Goal: Task Accomplishment & Management: Use online tool/utility

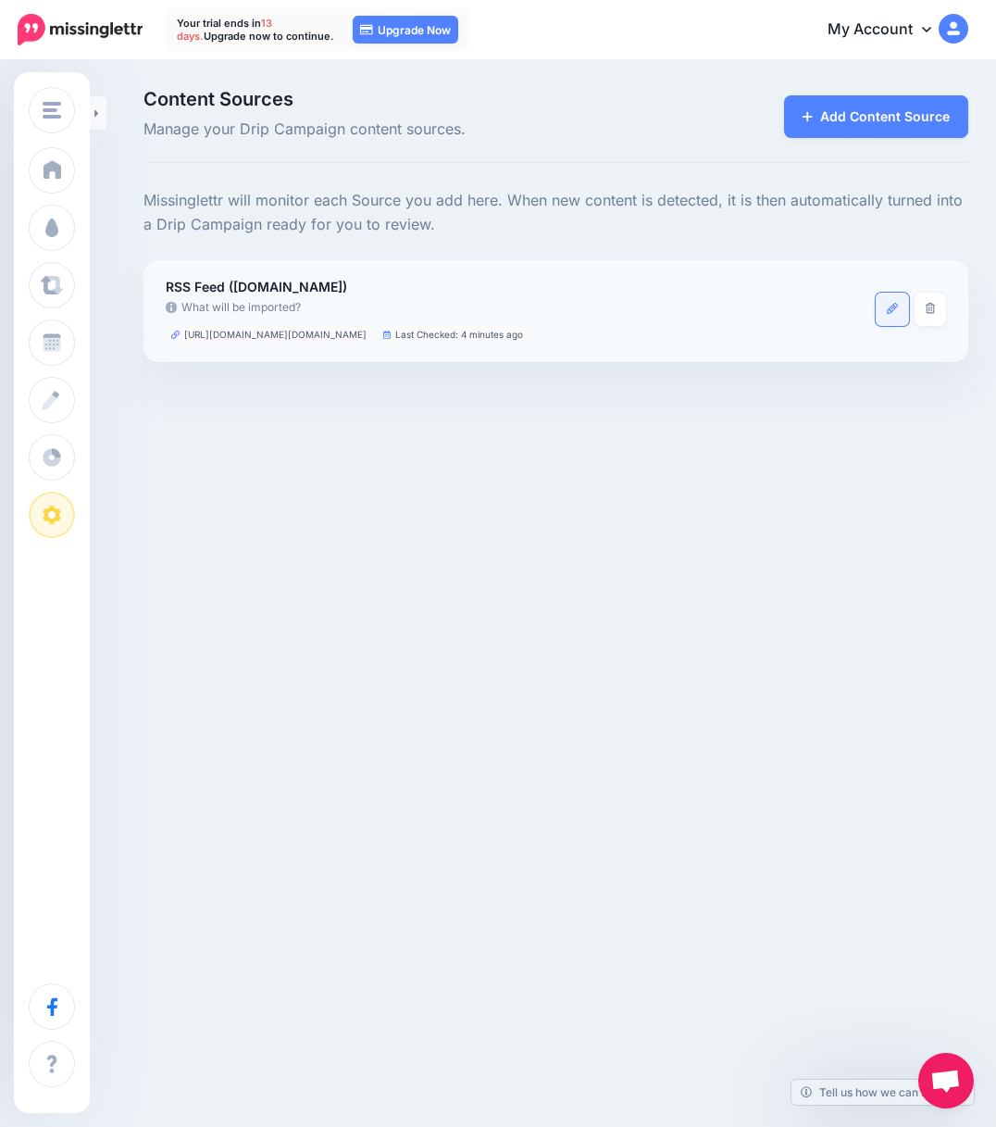
click at [896, 313] on link at bounding box center [892, 309] width 33 height 33
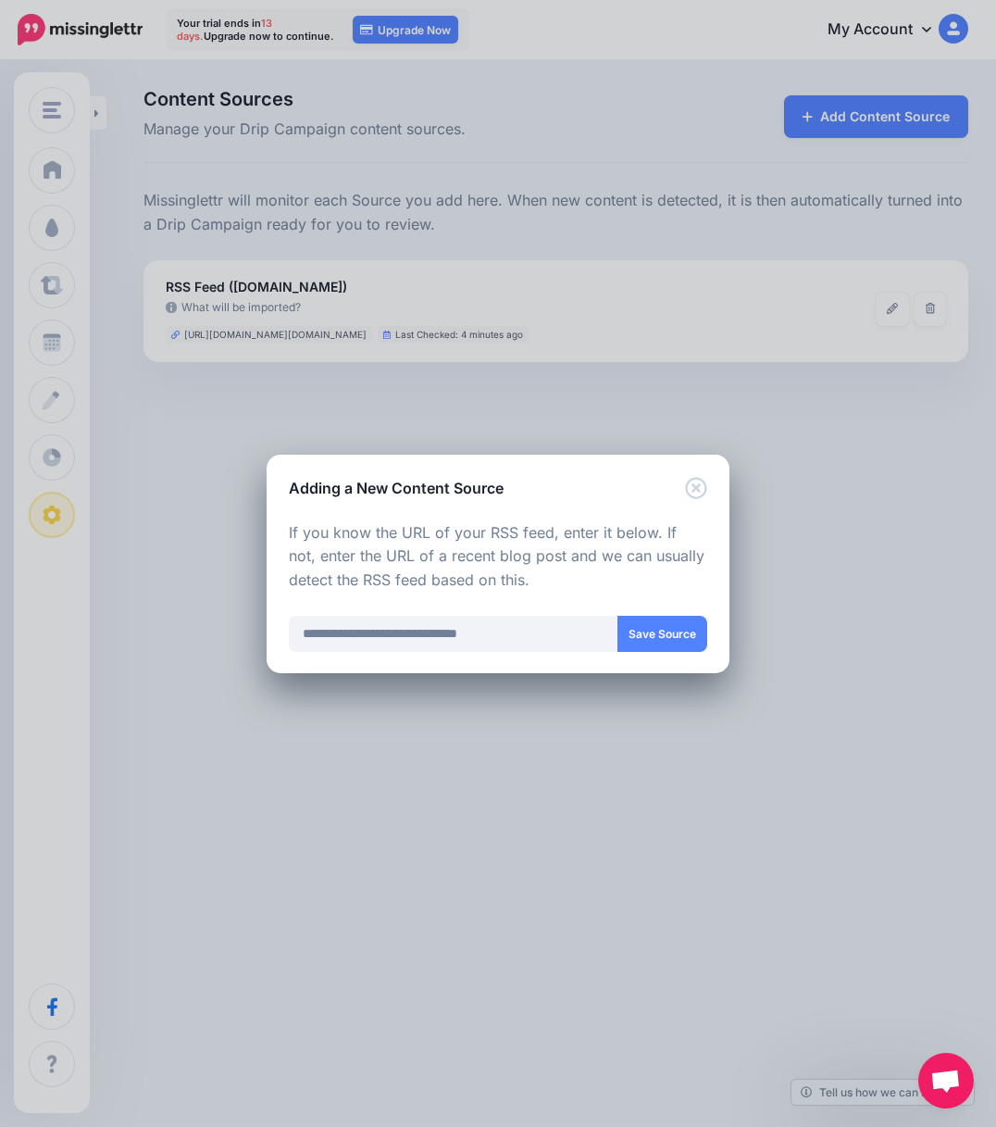
click at [695, 491] on icon "Close" at bounding box center [696, 488] width 22 height 22
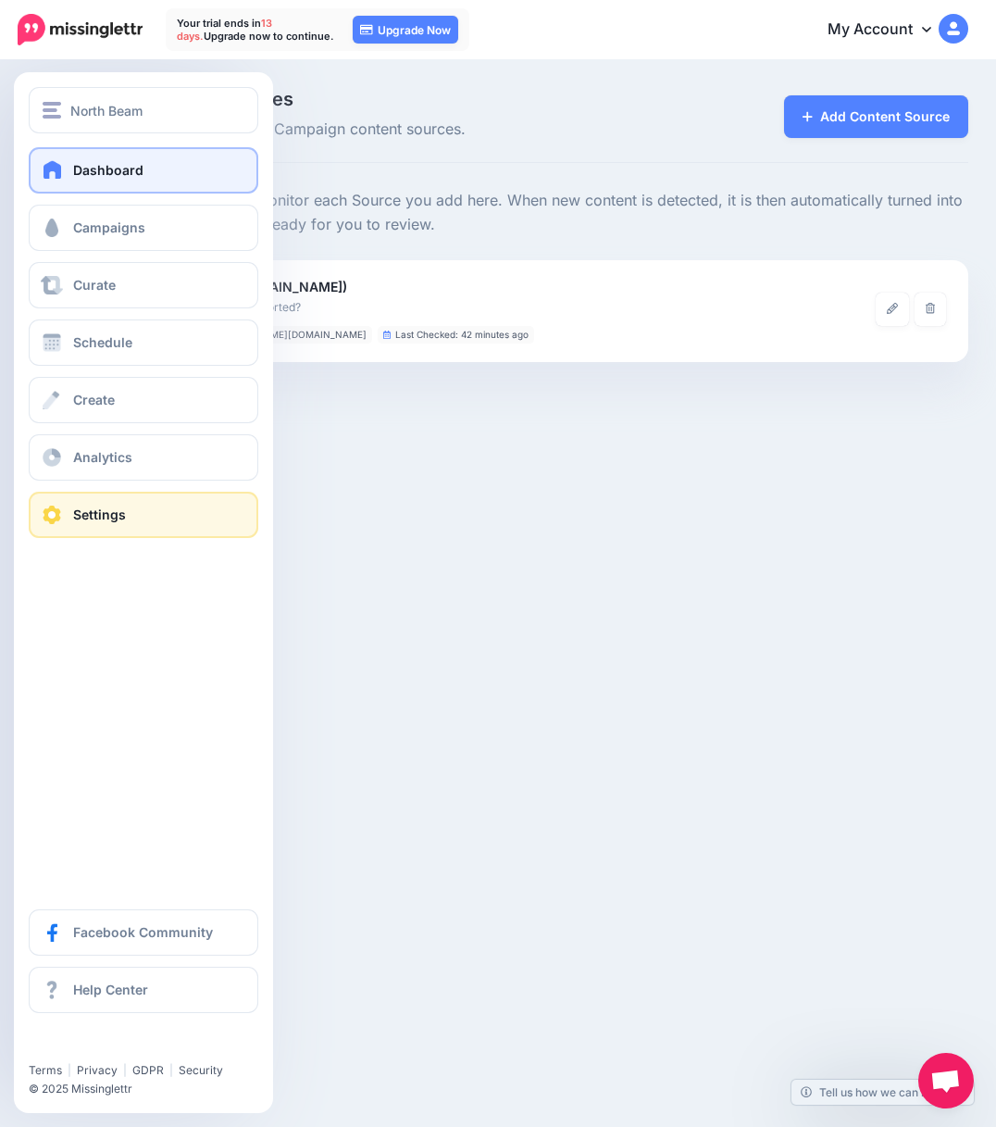
click at [53, 177] on span at bounding box center [53, 169] width 24 height 19
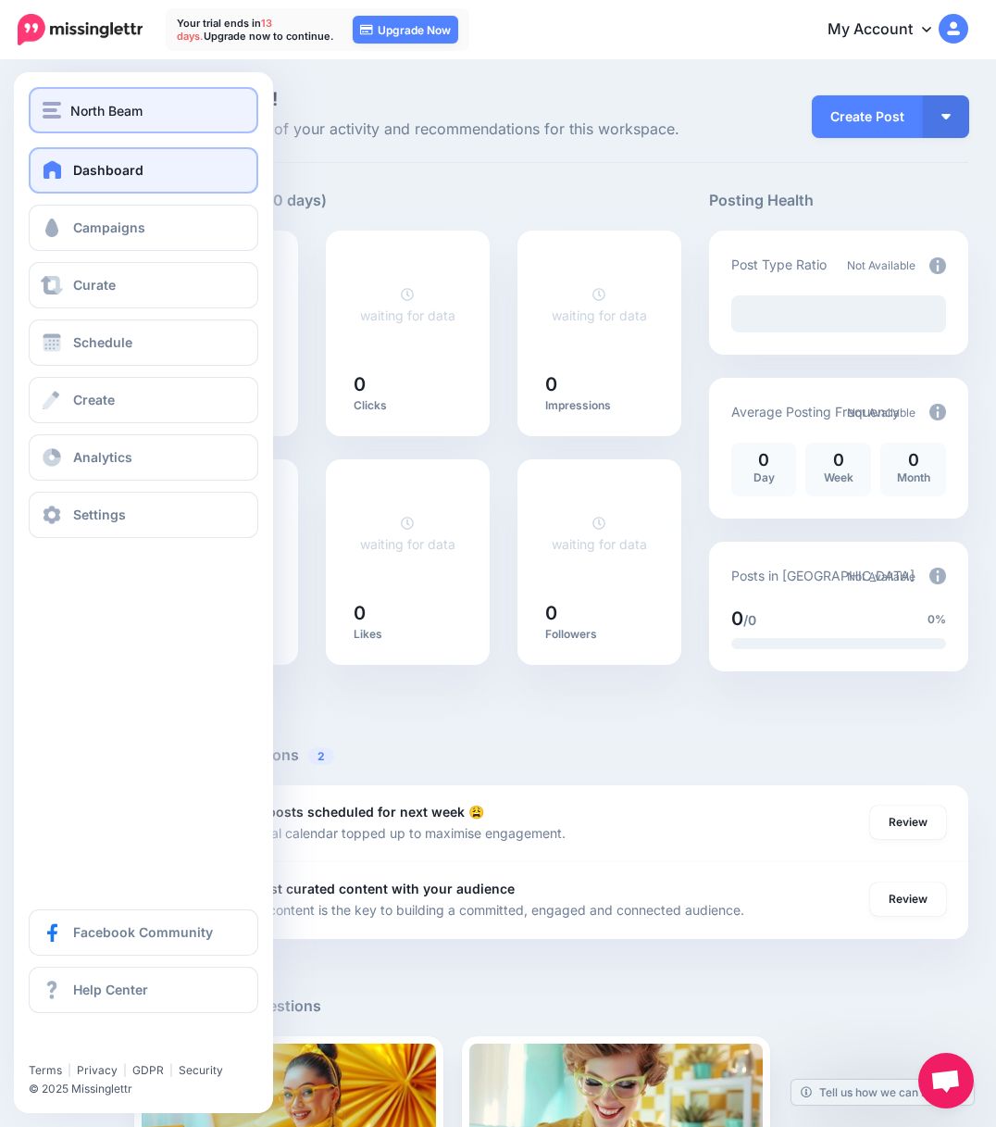
click at [129, 102] on span "North Beam" at bounding box center [106, 110] width 72 height 21
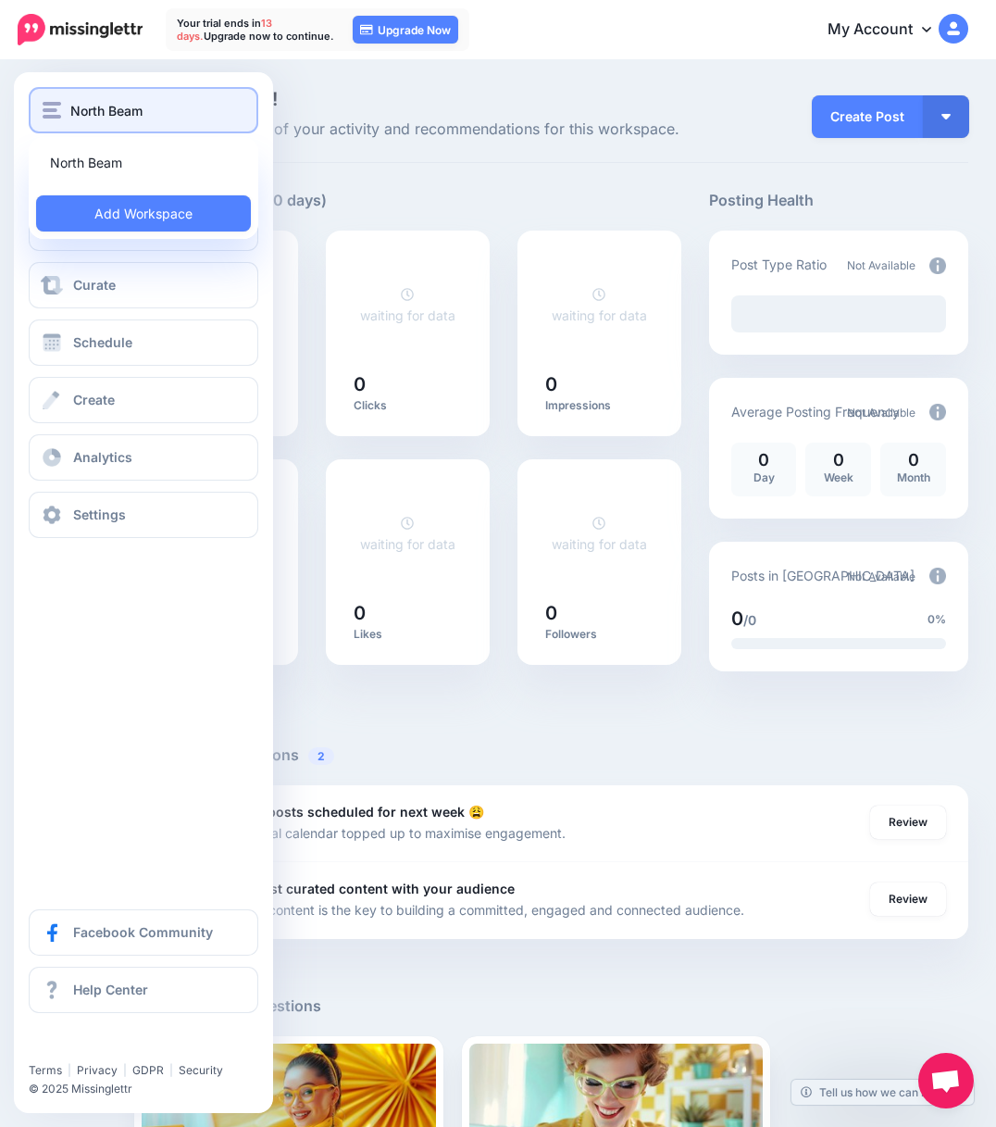
click at [130, 102] on span "North Beam" at bounding box center [106, 110] width 72 height 21
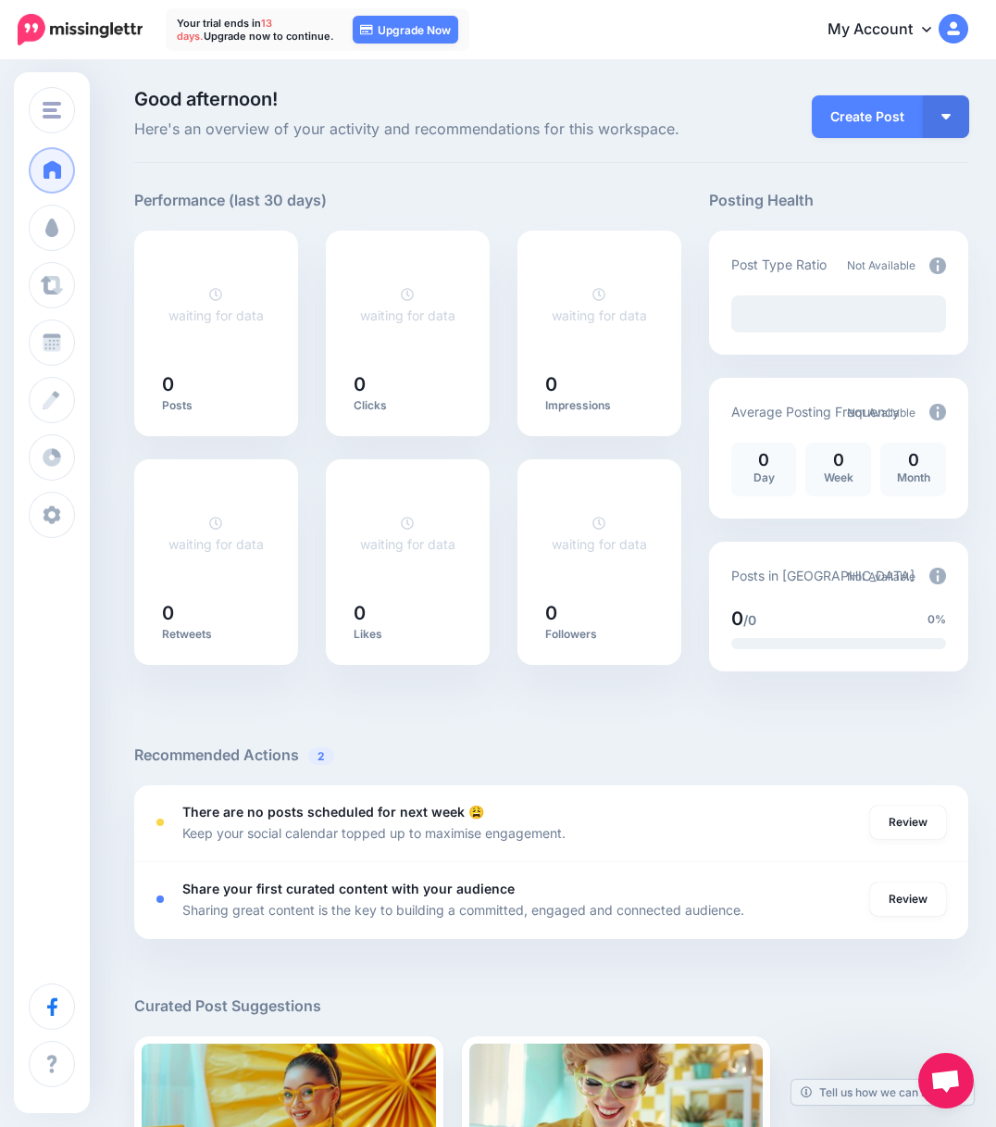
click at [848, 26] on link "My Account" at bounding box center [888, 29] width 159 height 45
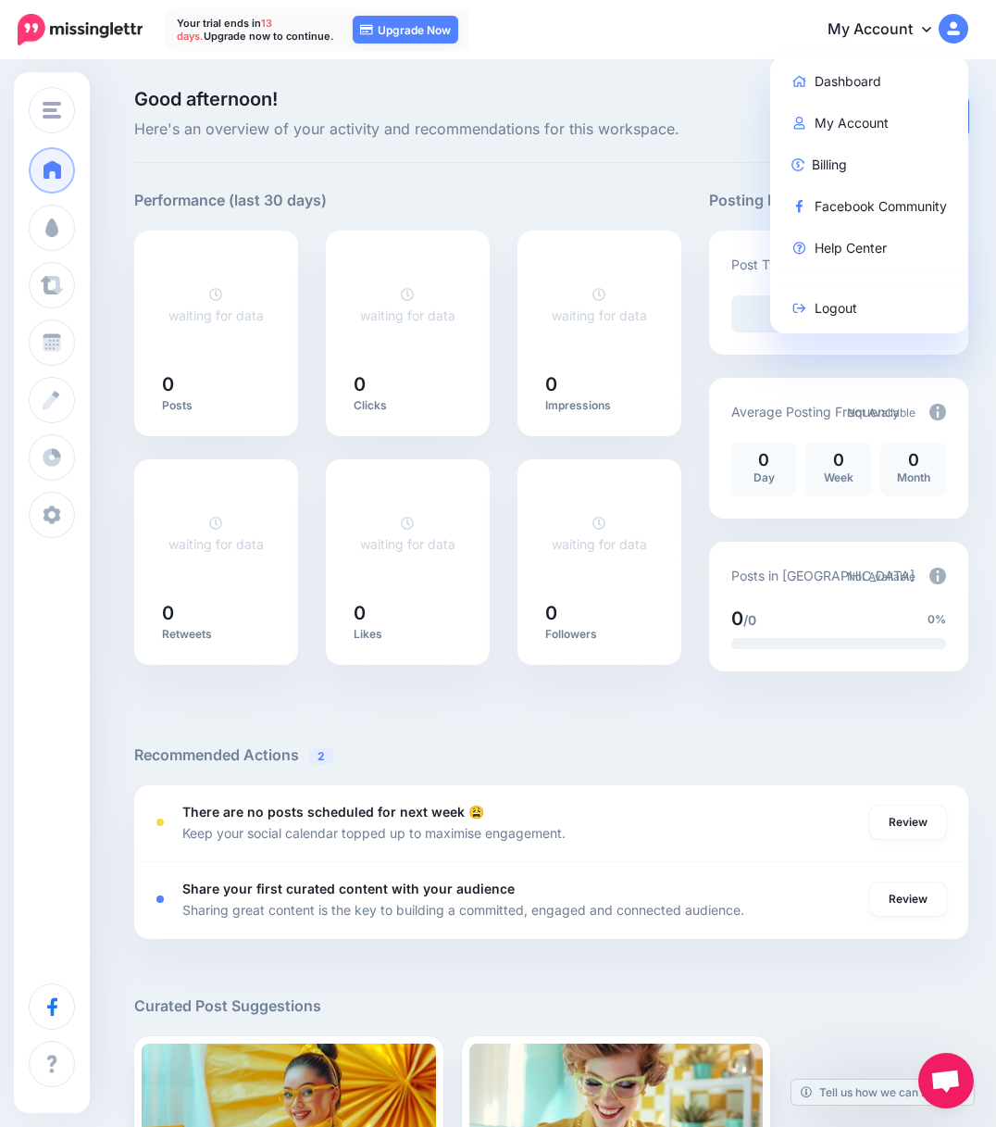
click at [851, 121] on link "My Account" at bounding box center [870, 123] width 184 height 36
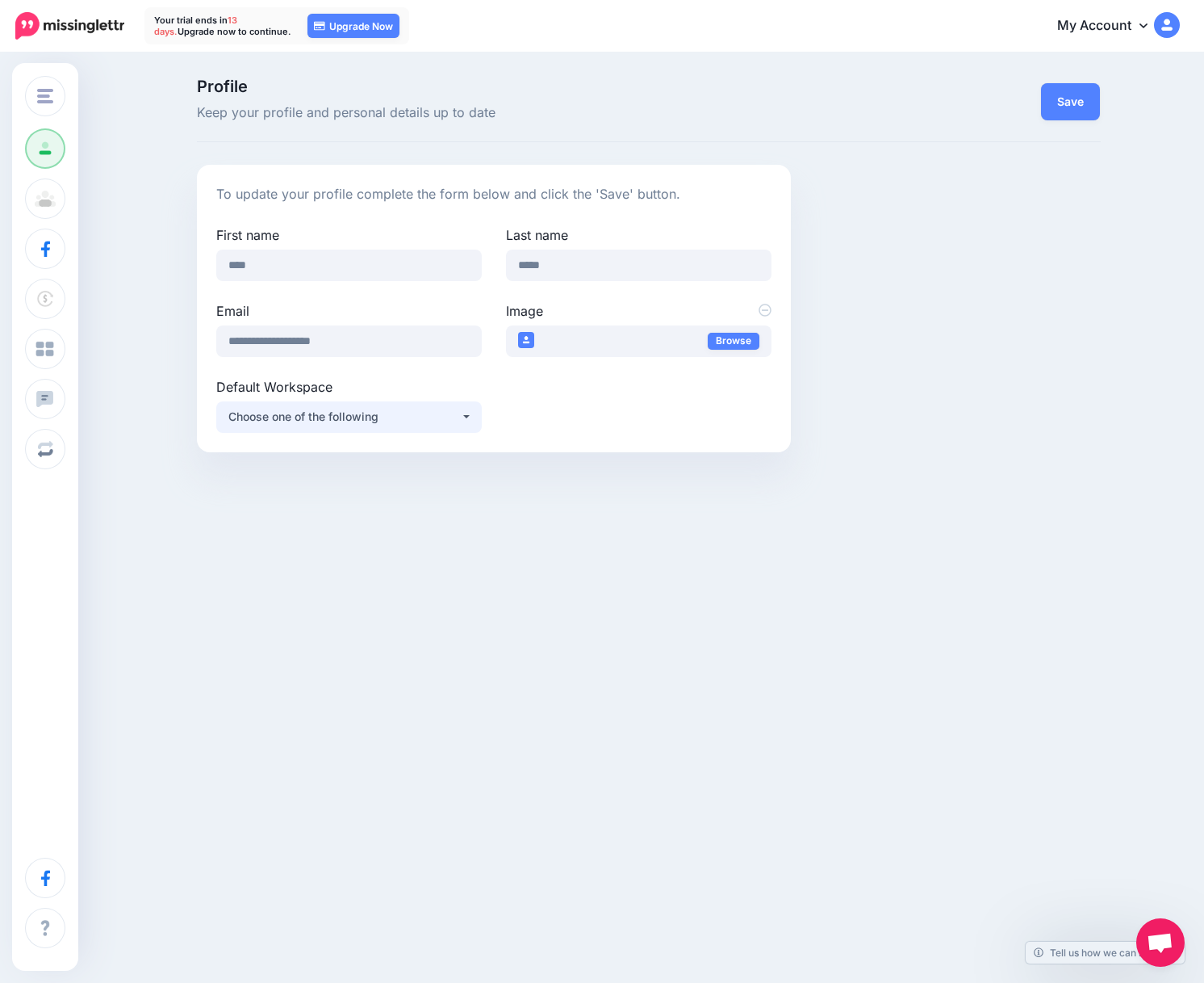
click at [262, 410] on div "Choose one of the following" at bounding box center [344, 417] width 233 height 19
click at [343, 461] on link "North Beam" at bounding box center [350, 458] width 253 height 31
select select "*****"
click at [575, 520] on div "Change Workspace North Beam Add Workspace Profile Team Social Accounts Billing …" at bounding box center [602, 334] width 1204 height 560
click at [867, 87] on button "Save" at bounding box center [1071, 101] width 59 height 38
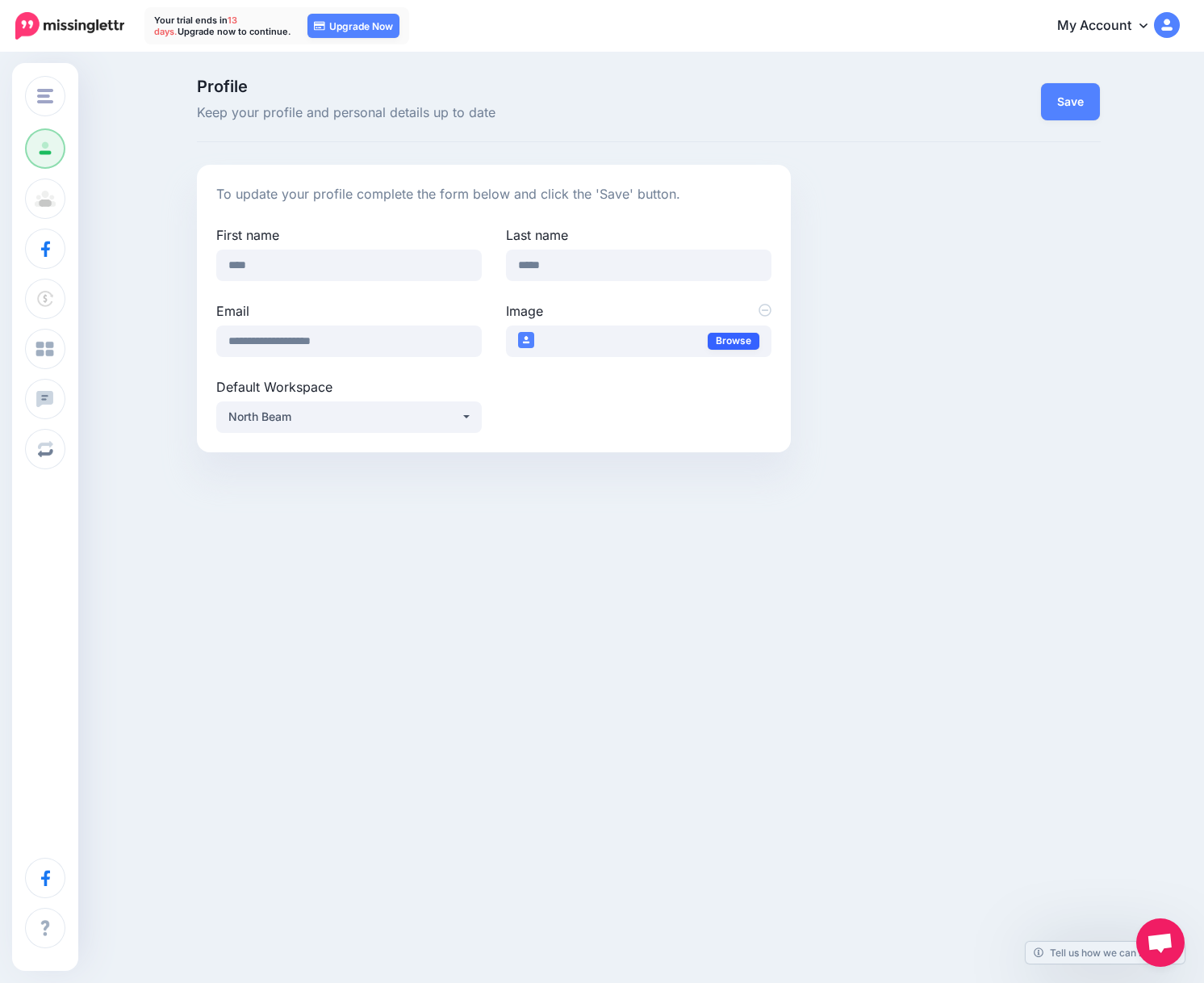
click at [733, 335] on link "Browse" at bounding box center [733, 340] width 51 height 17
click at [1065, 99] on button "Save" at bounding box center [1071, 101] width 59 height 38
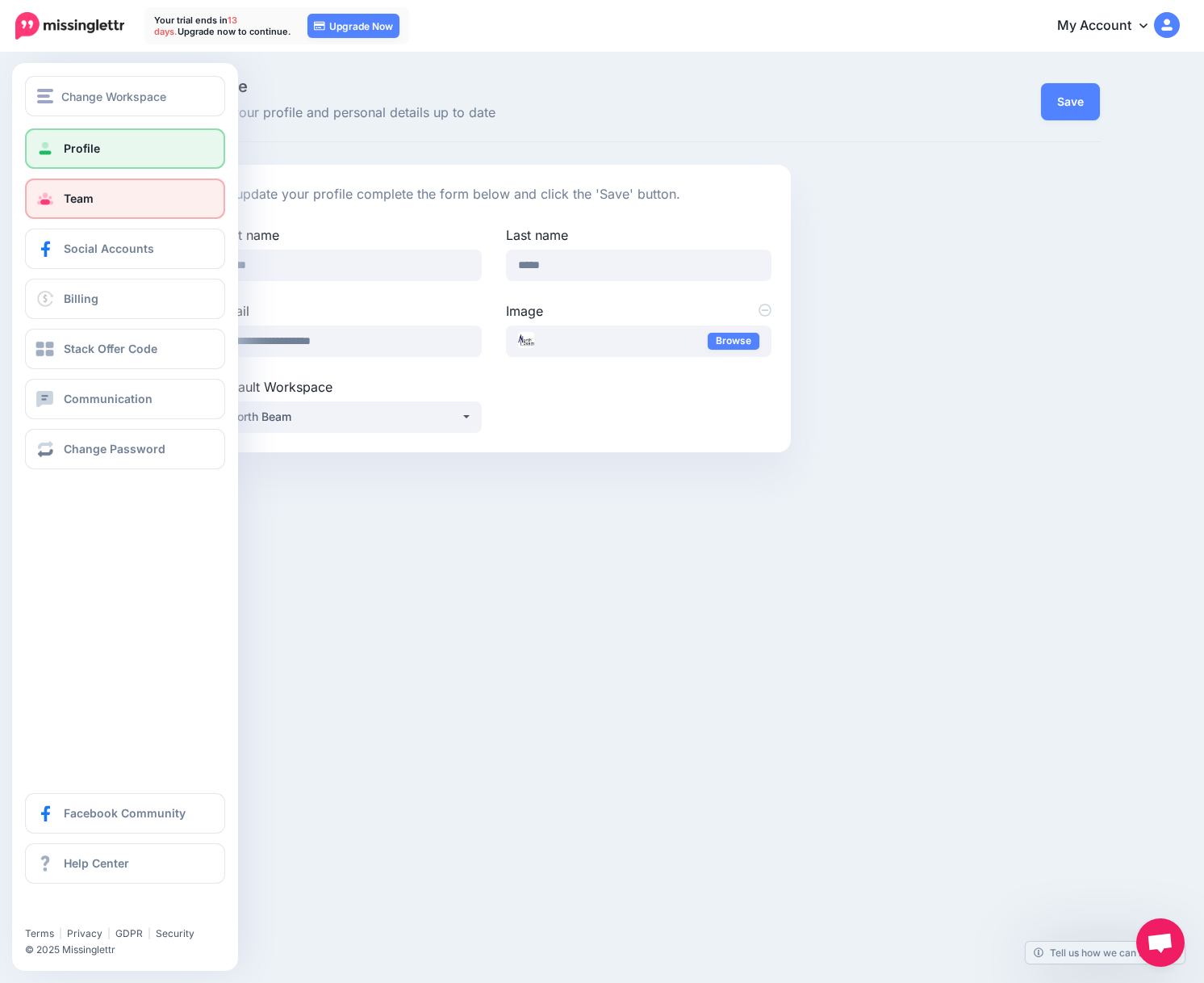
click at [103, 198] on link "Team" at bounding box center [126, 199] width 201 height 40
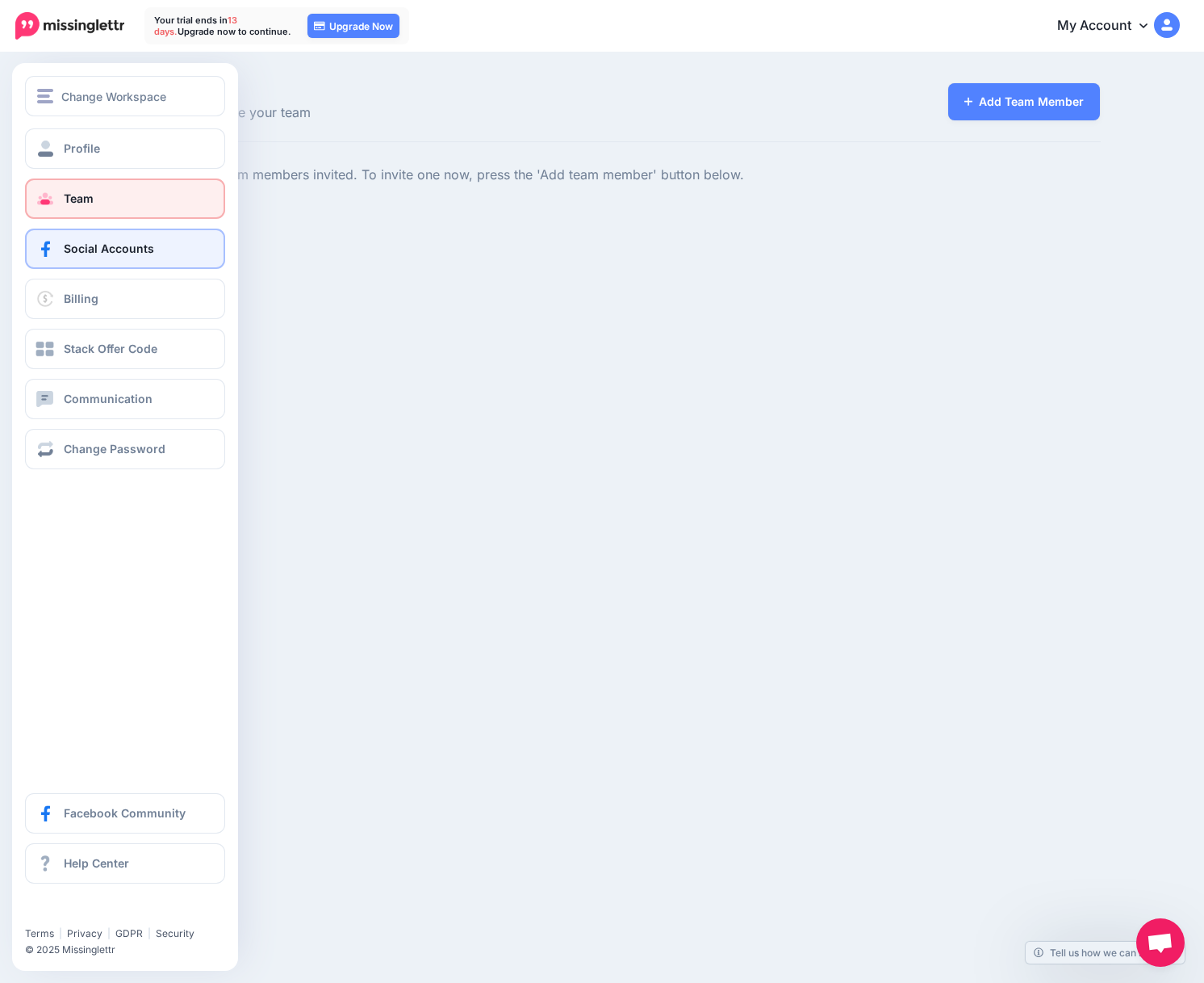
click at [183, 251] on link "Social Accounts" at bounding box center [126, 249] width 201 height 40
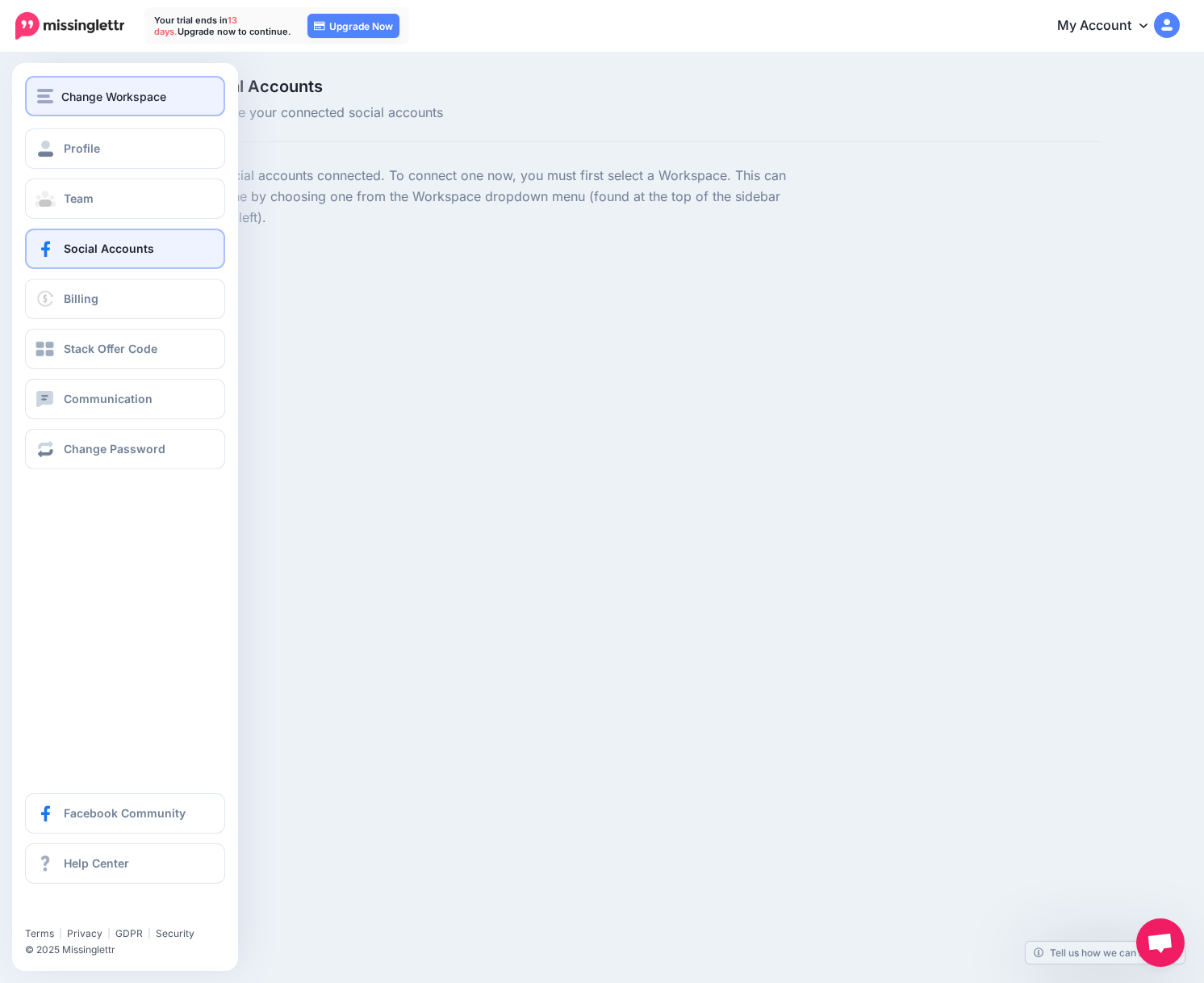
click at [56, 104] on div "Change Workspace" at bounding box center [126, 96] width 176 height 18
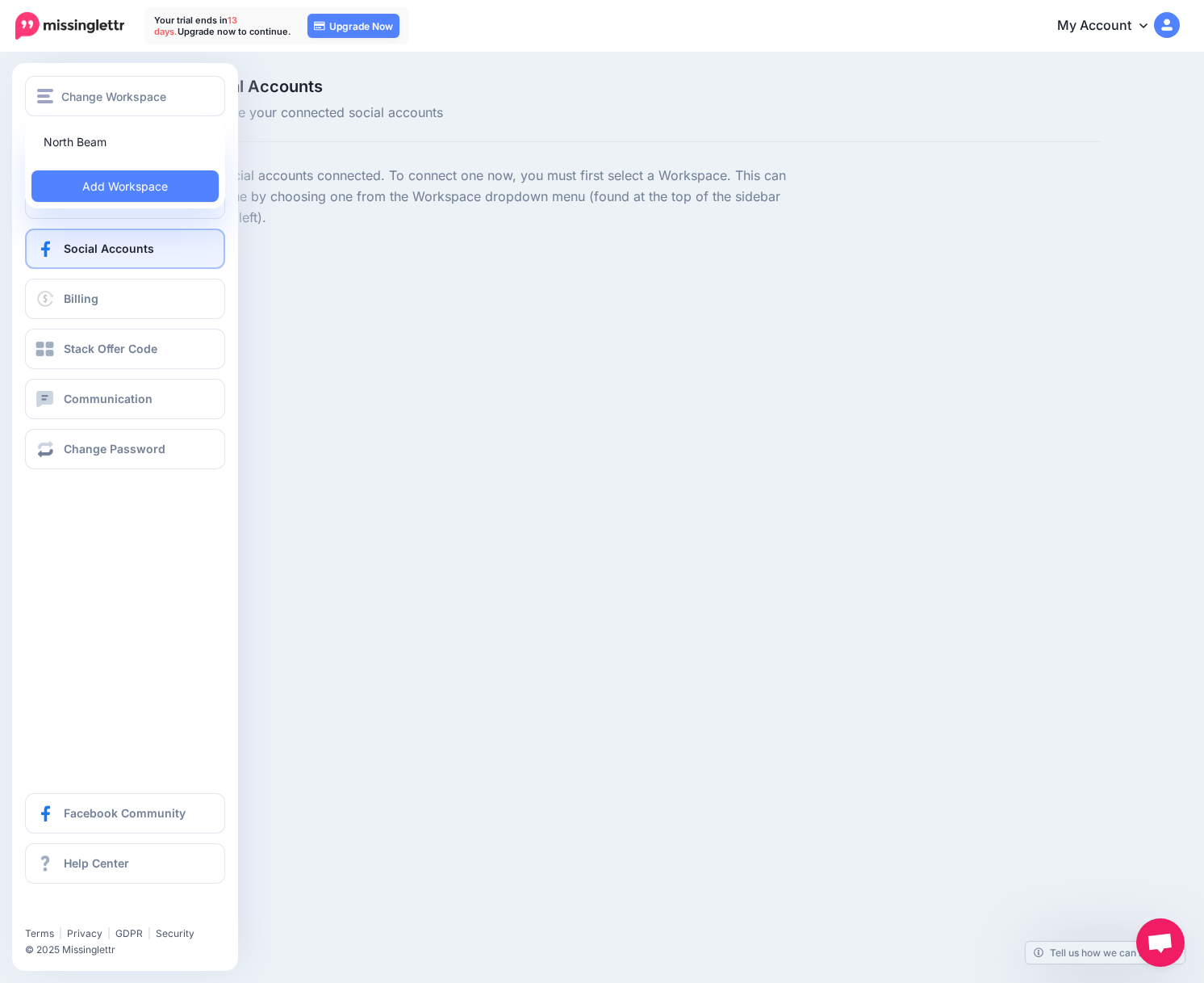
click at [75, 139] on link "North Beam" at bounding box center [125, 141] width 187 height 31
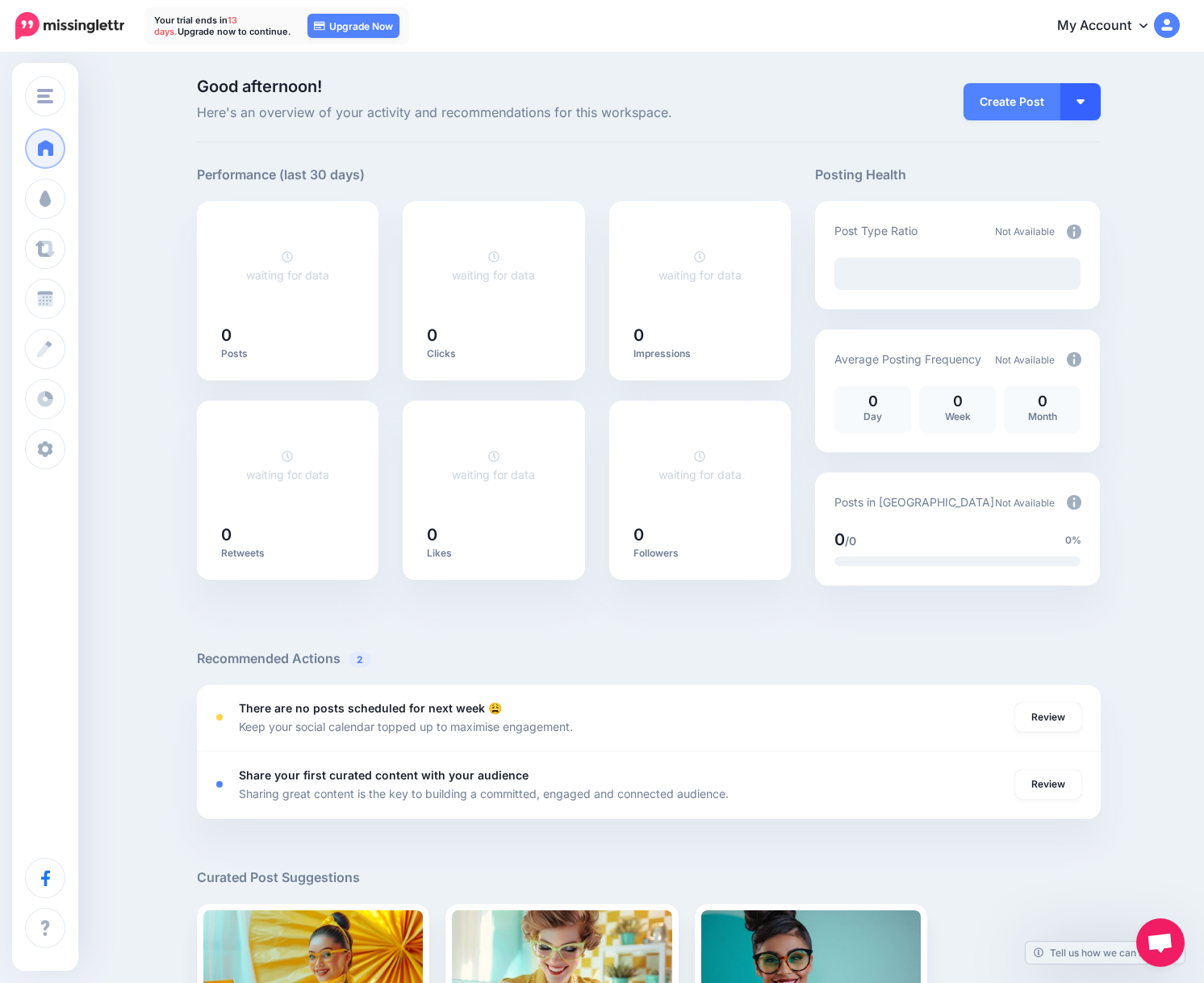
click at [1067, 101] on button "button" at bounding box center [1080, 101] width 40 height 38
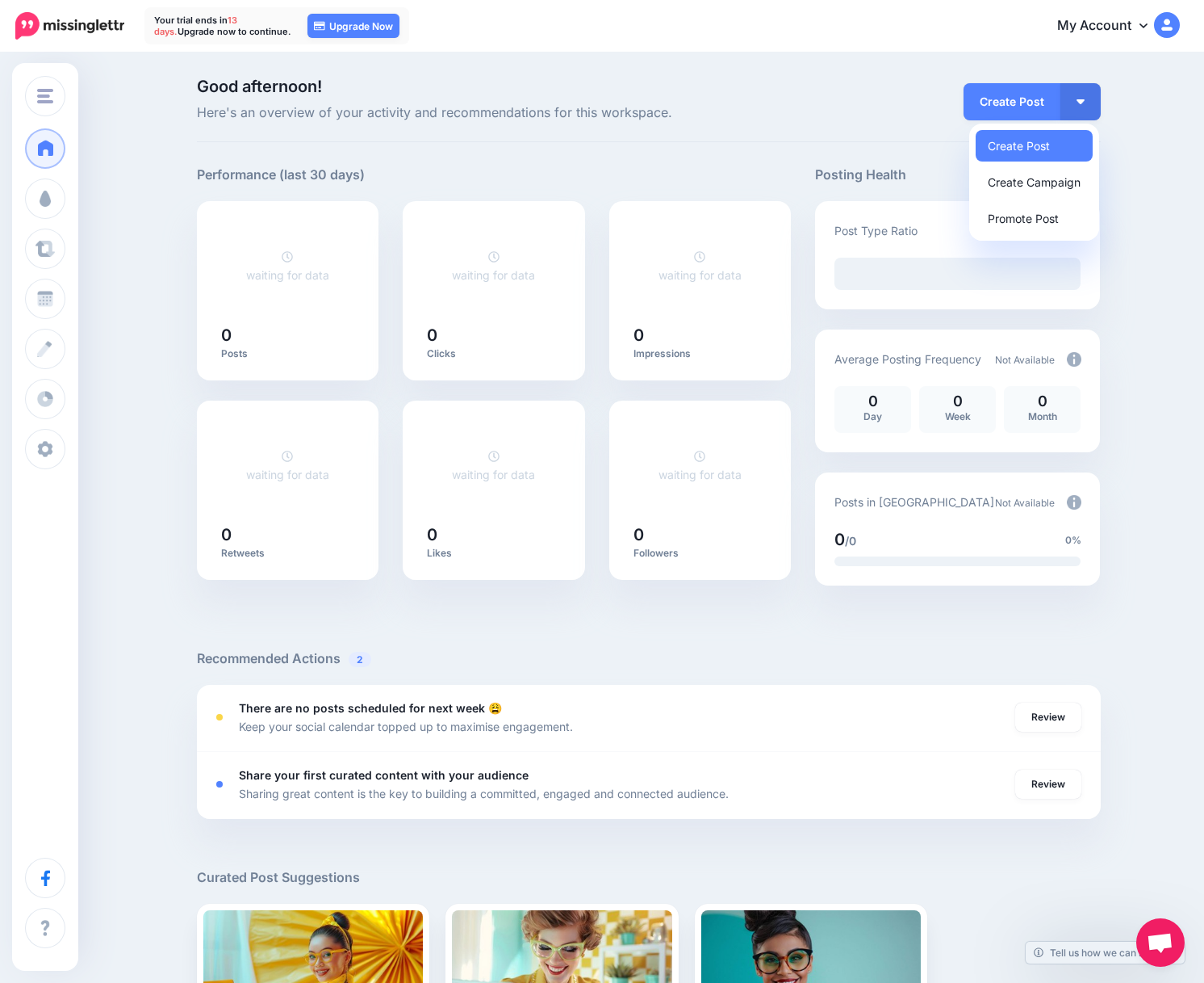
click at [1037, 190] on link "Create Campaign" at bounding box center [1034, 182] width 117 height 31
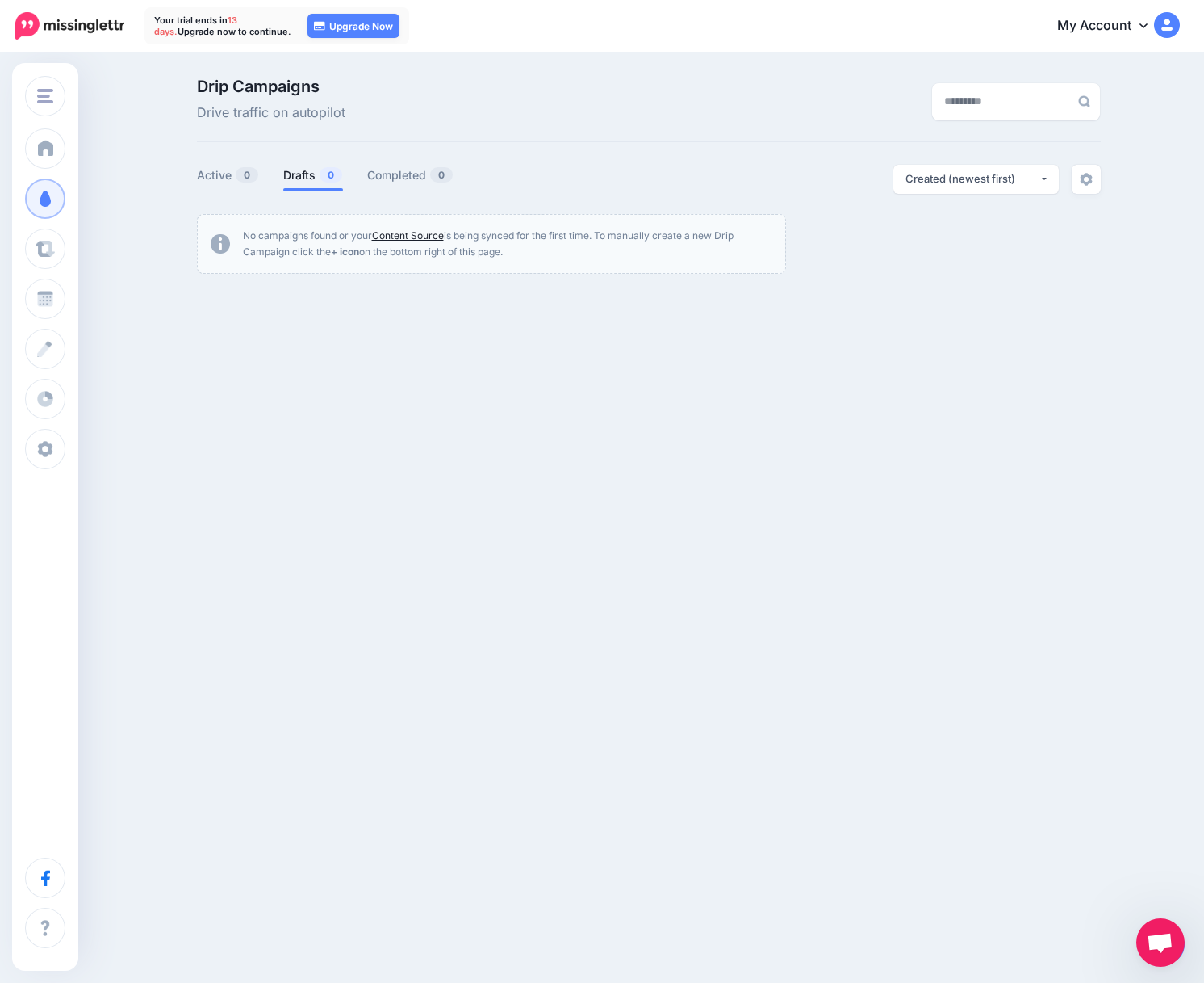
click at [419, 234] on link "Content Source" at bounding box center [408, 236] width 71 height 12
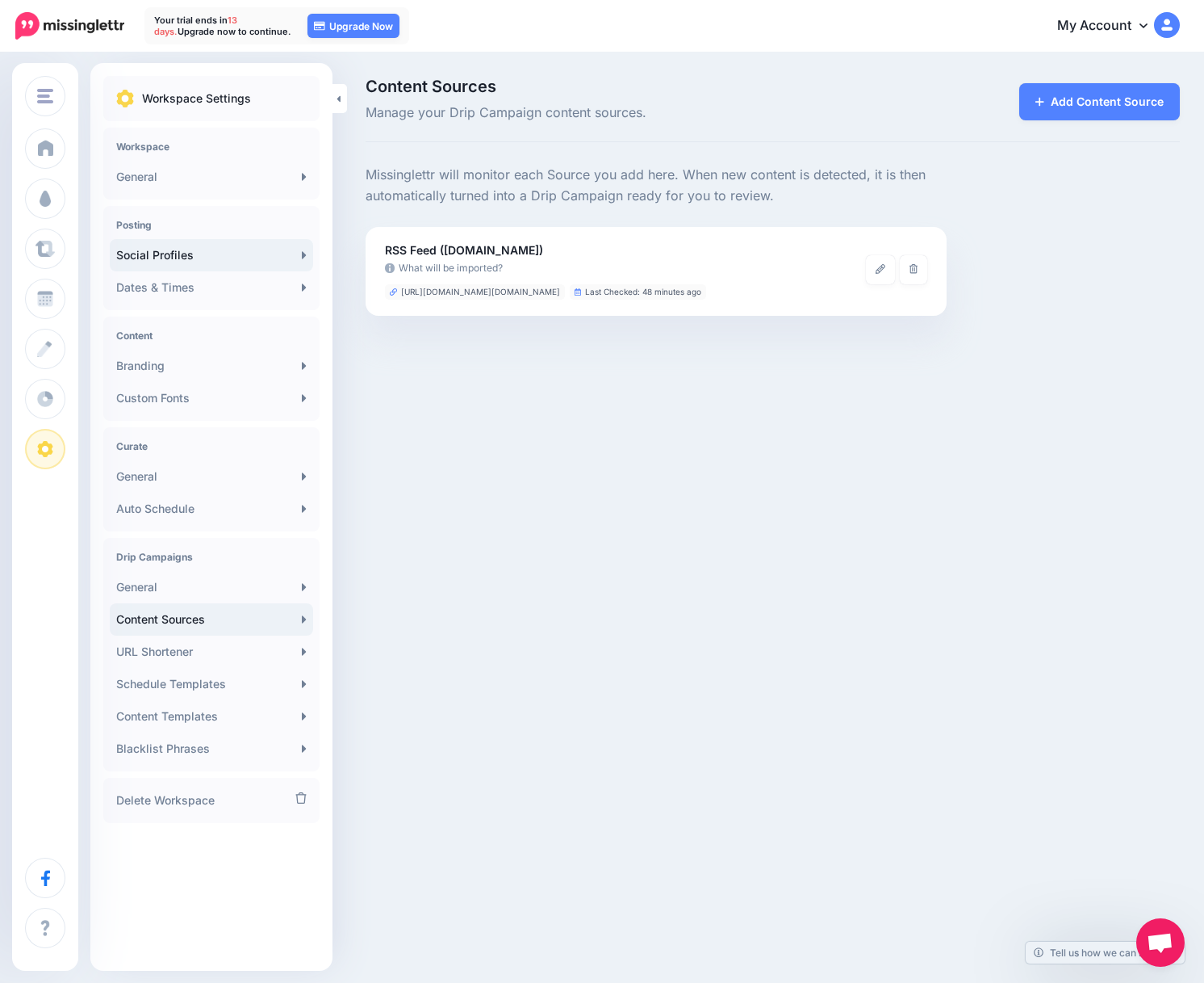
click at [153, 251] on link "Social Profiles" at bounding box center [211, 255] width 203 height 32
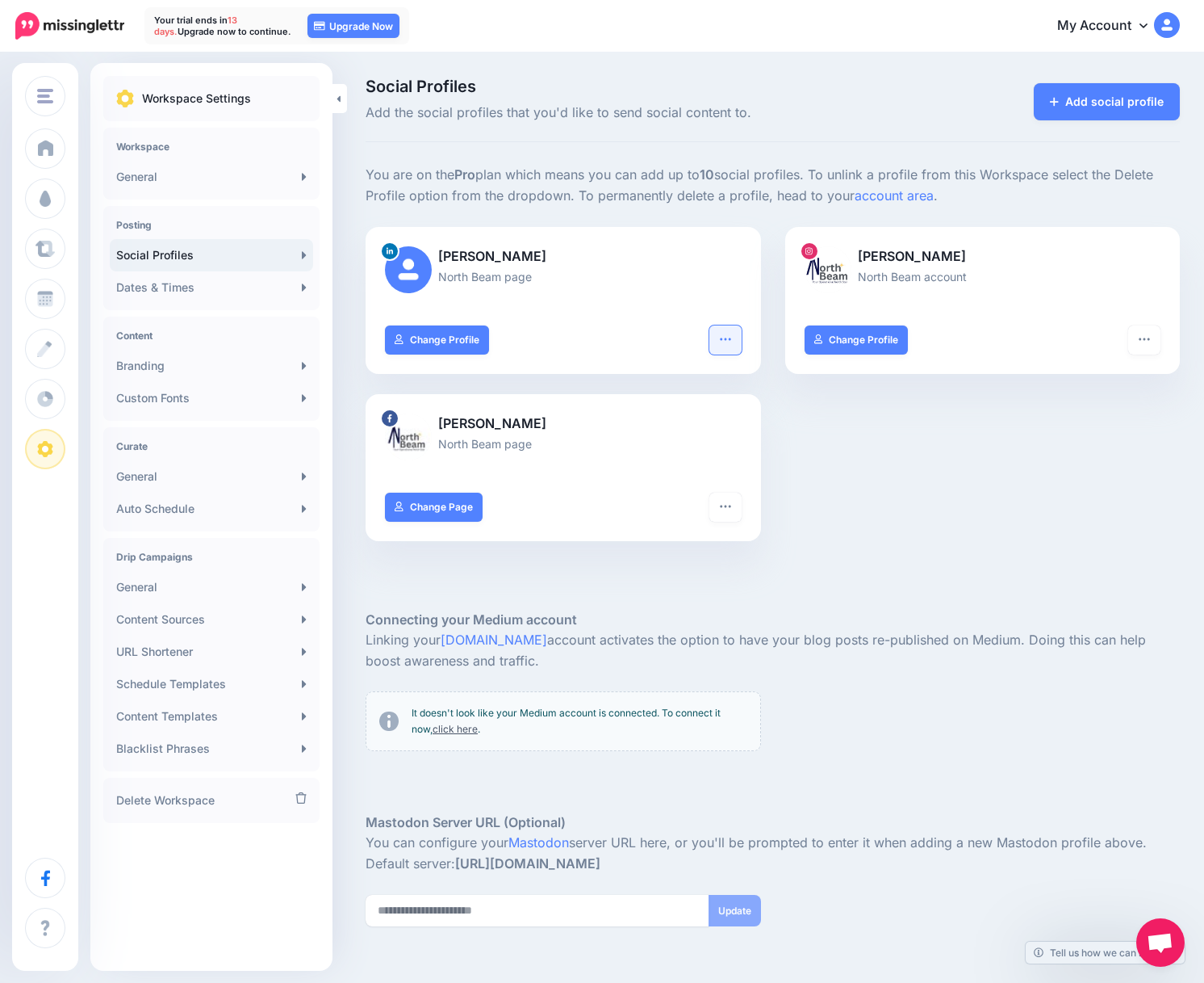
click at [716, 342] on button "button" at bounding box center [725, 339] width 32 height 29
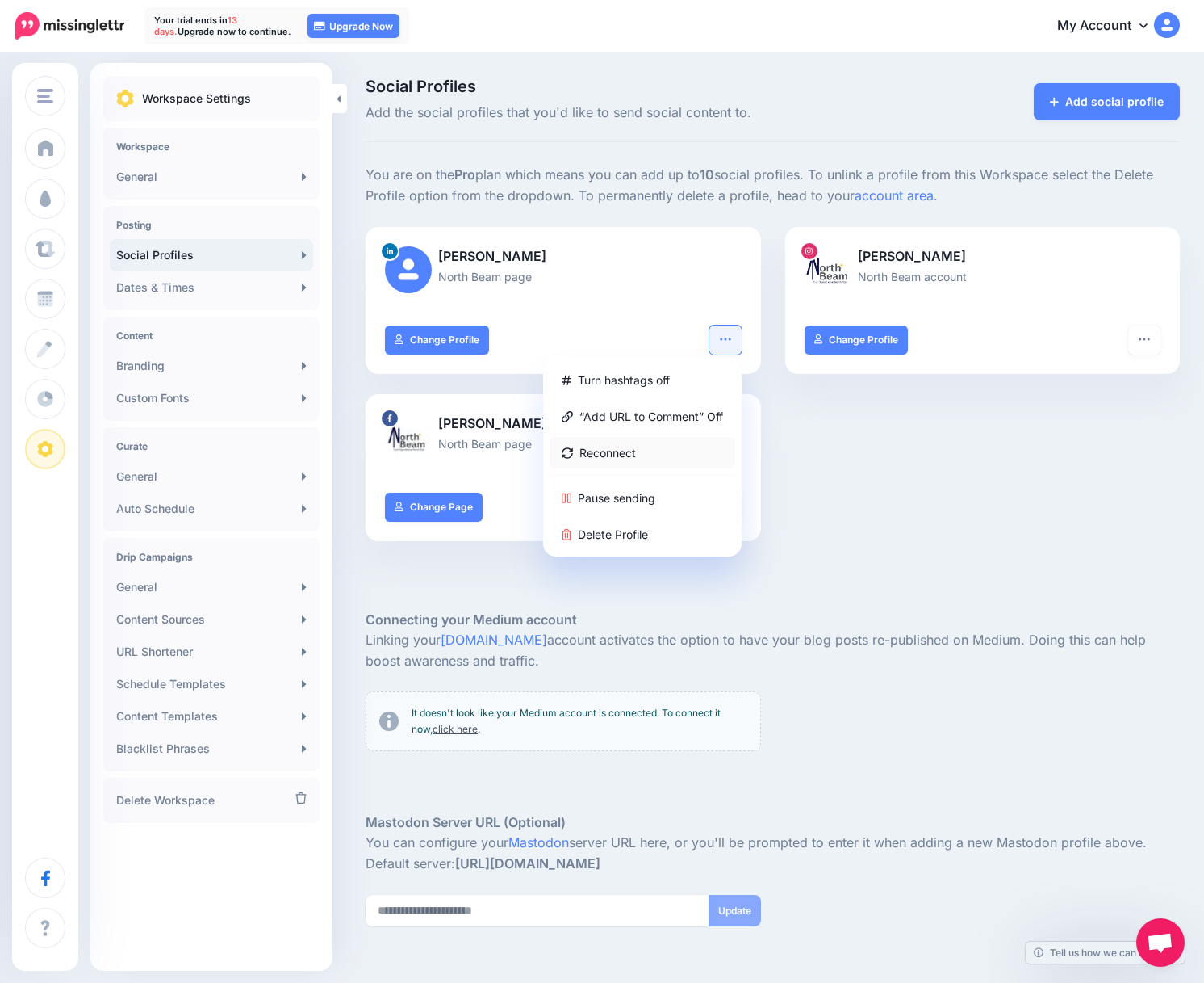
click at [641, 447] on link "Reconnect" at bounding box center [642, 453] width 186 height 31
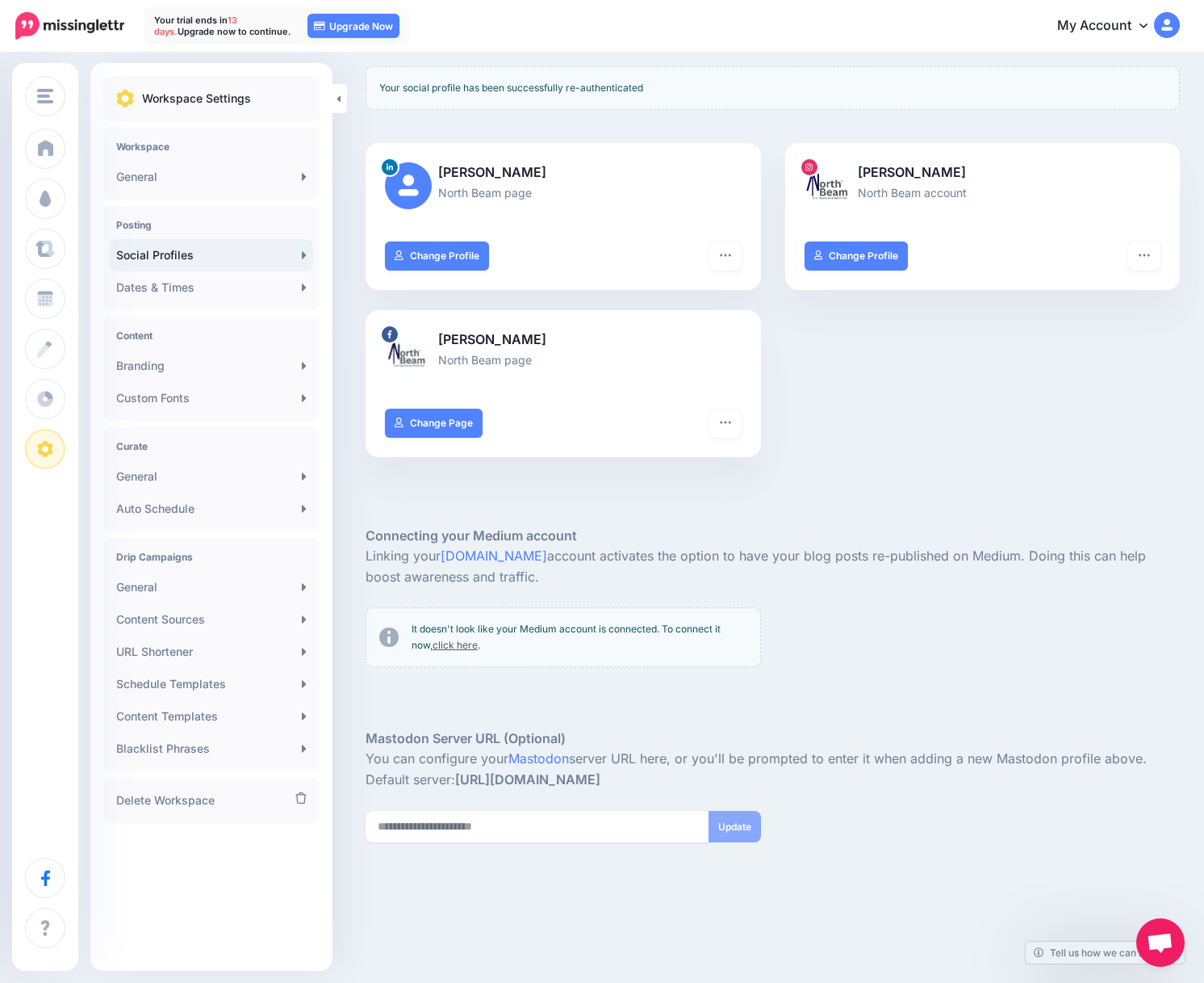
scroll to position [159, 0]
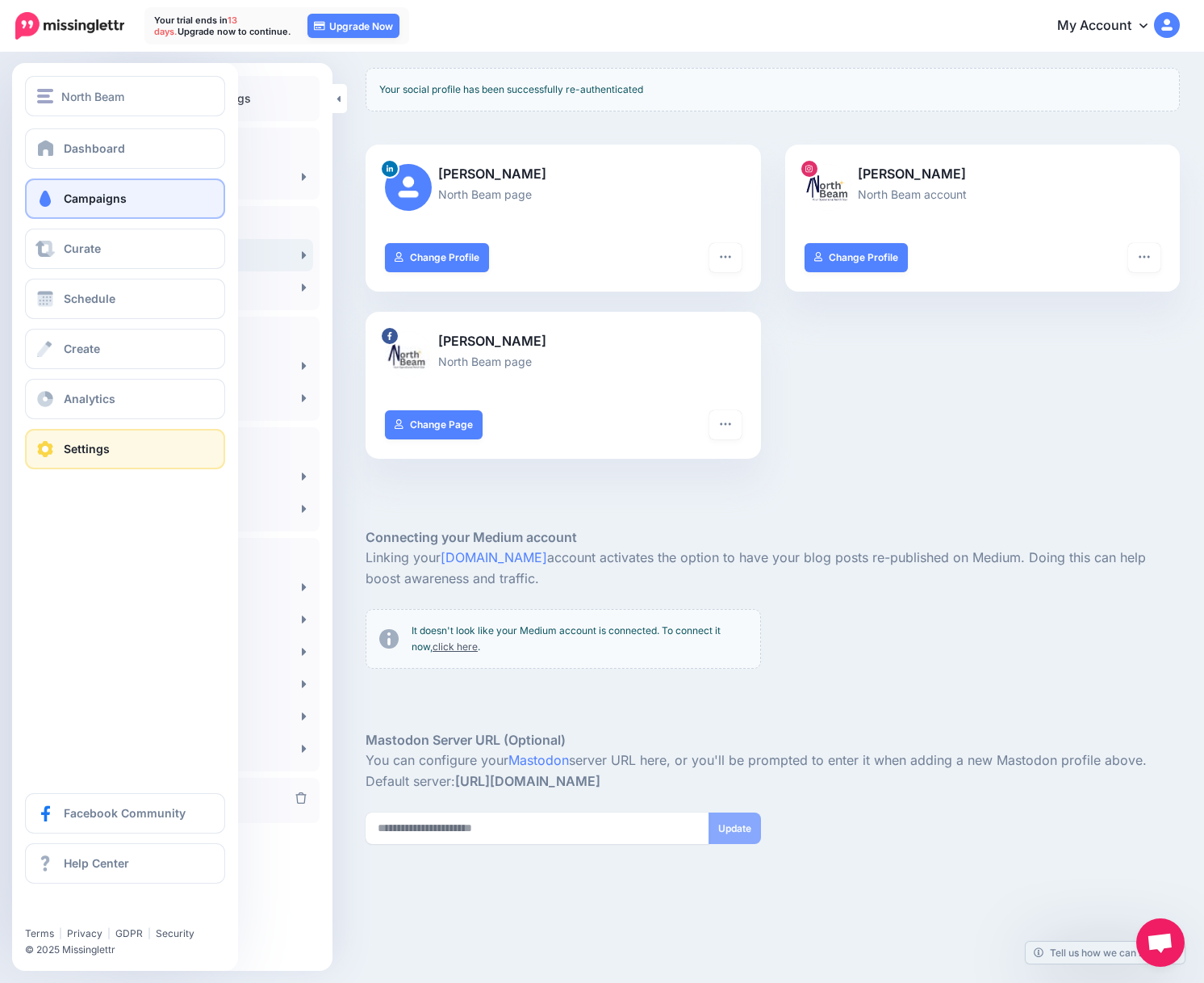
click at [71, 210] on link "Campaigns" at bounding box center [126, 199] width 201 height 40
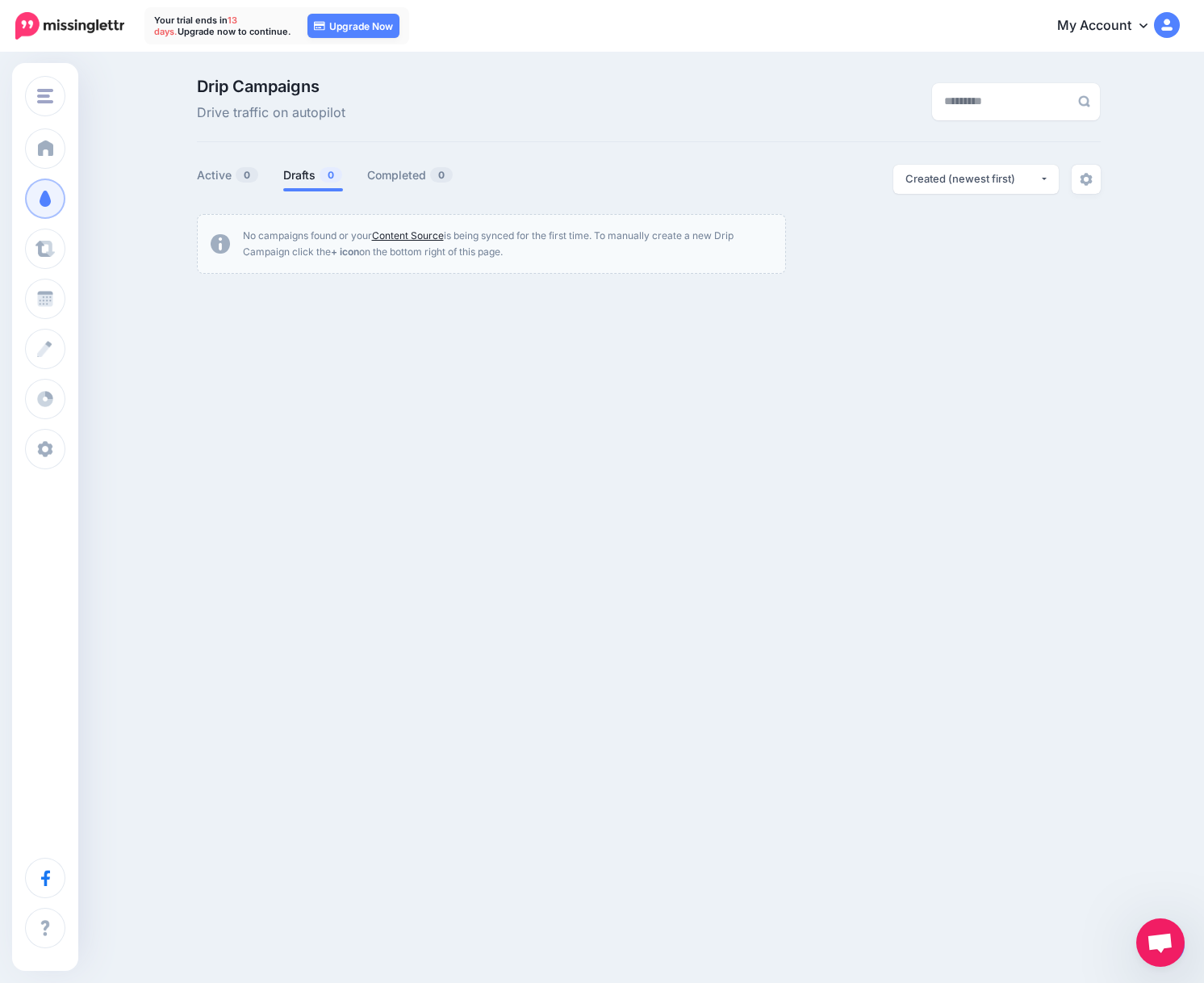
click at [418, 234] on link "Content Source" at bounding box center [408, 236] width 71 height 12
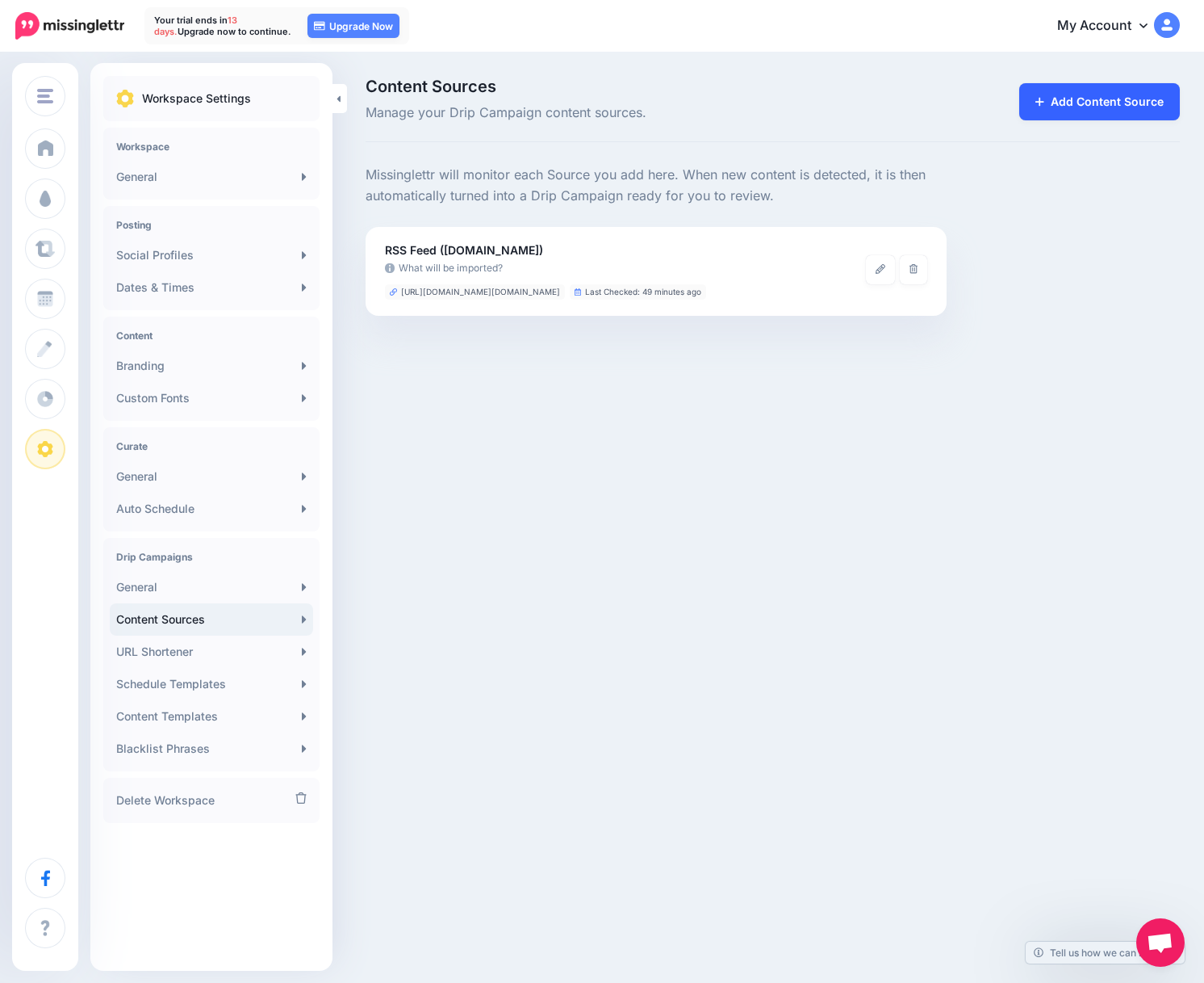
click at [1086, 104] on link "Add Content Source" at bounding box center [1099, 101] width 160 height 38
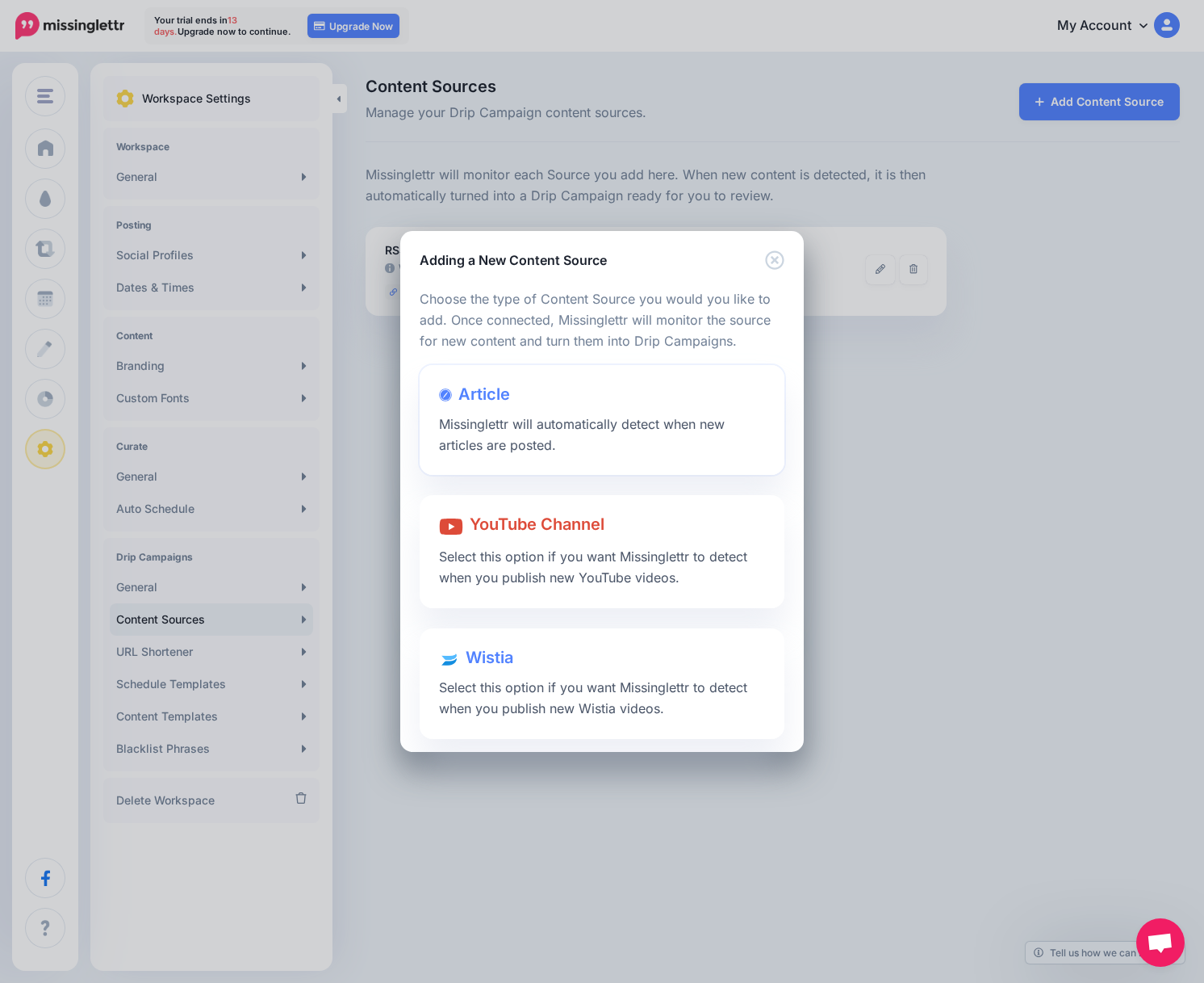
click at [606, 450] on div "Article Missinglettr will automatically detect when new articles are posted." at bounding box center [602, 420] width 364 height 111
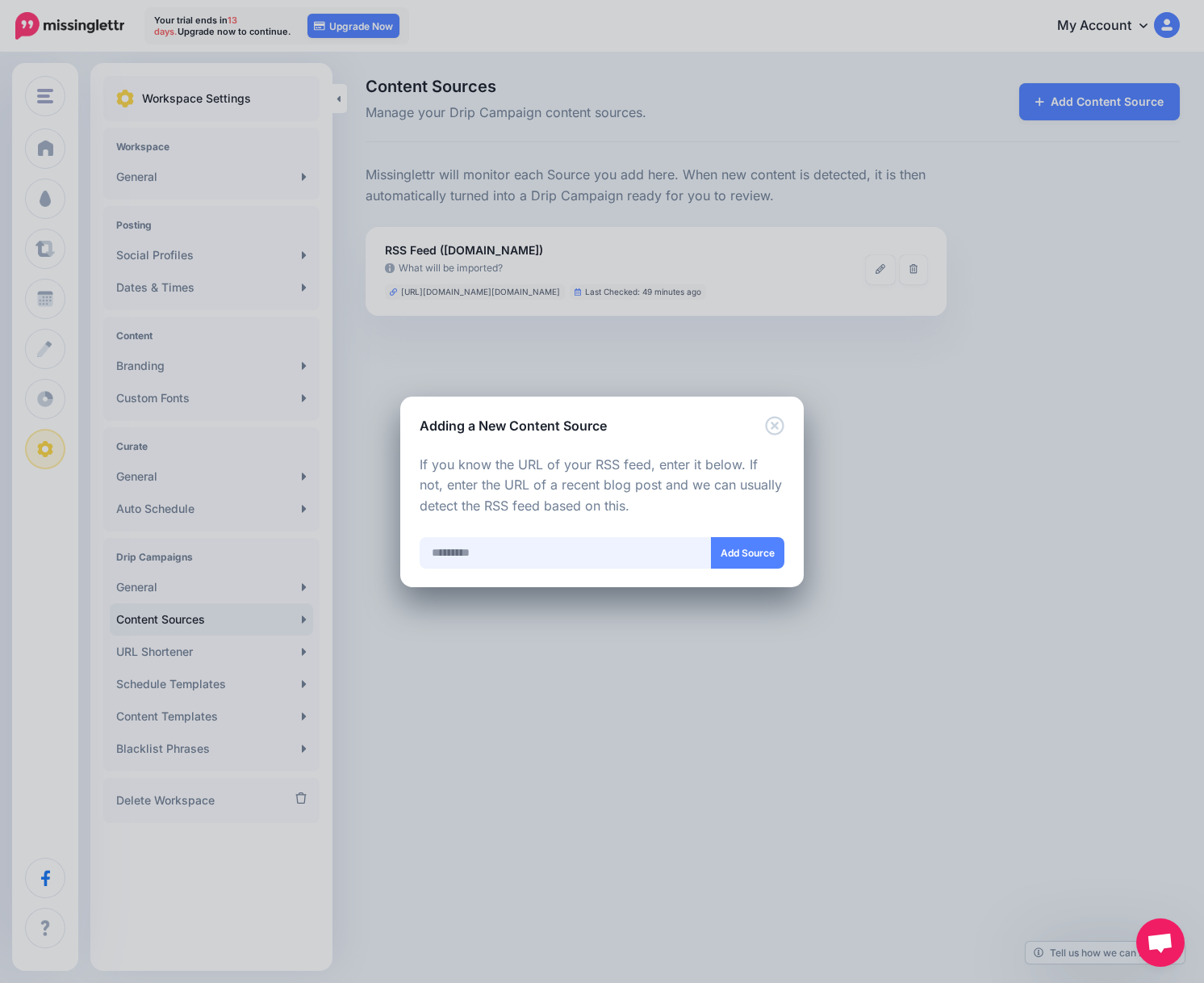
click at [590, 552] on input "text" at bounding box center [565, 553] width 292 height 31
paste input "**********"
type input "**********"
click at [724, 548] on button "Add Source" at bounding box center [748, 553] width 73 height 31
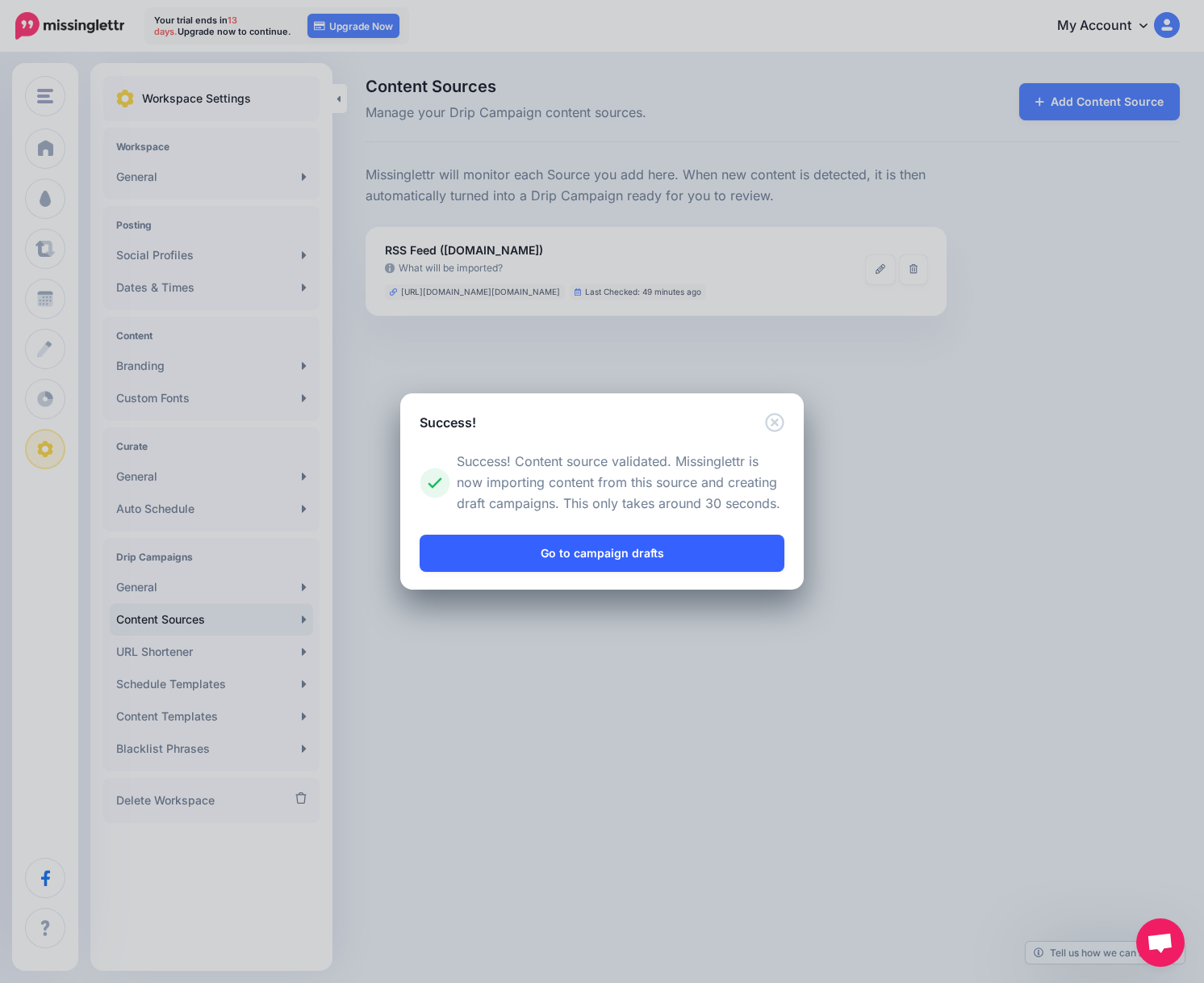
click at [635, 559] on link "Go to campaign drafts" at bounding box center [602, 553] width 364 height 38
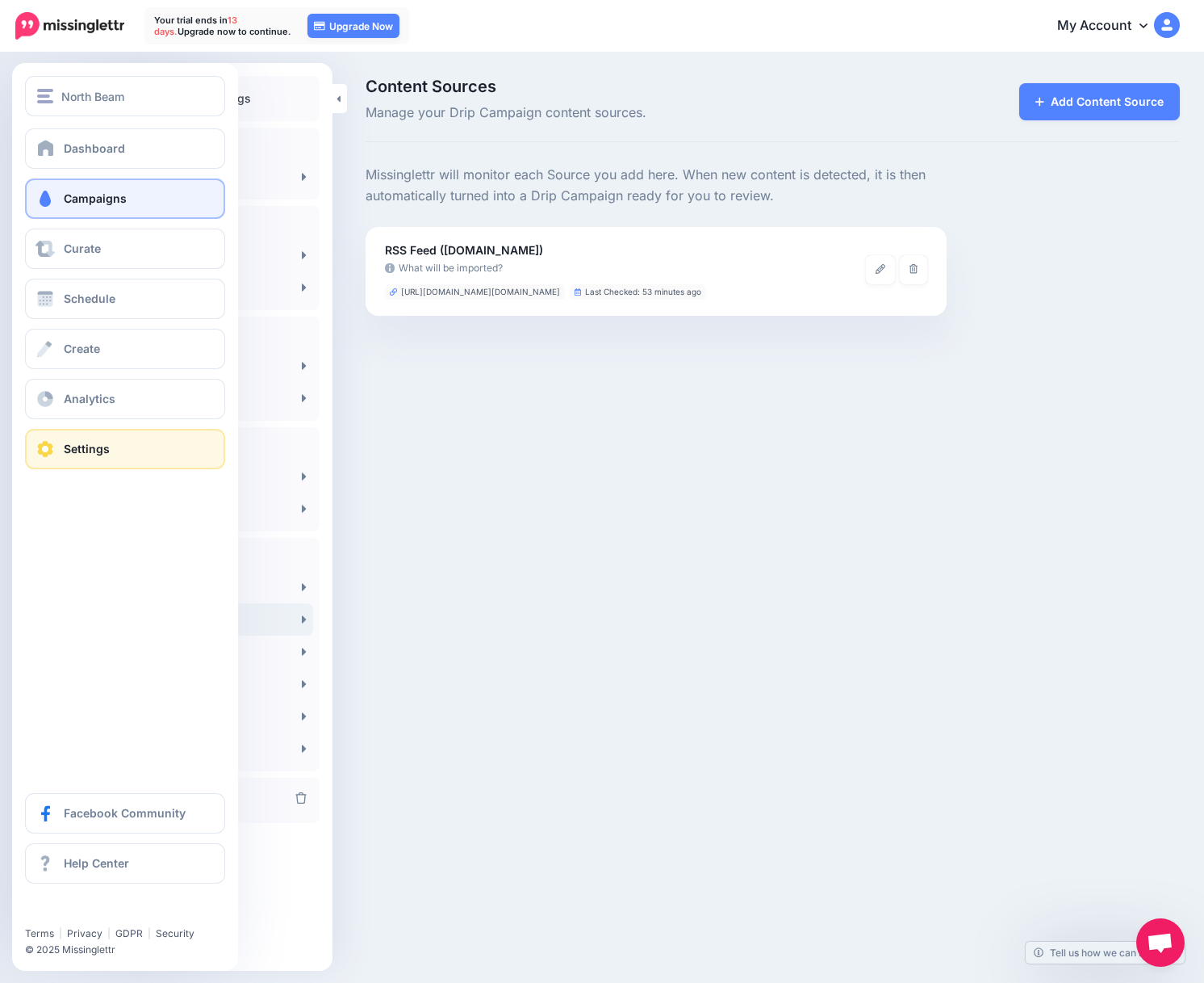
click at [116, 203] on span "Campaigns" at bounding box center [95, 198] width 63 height 14
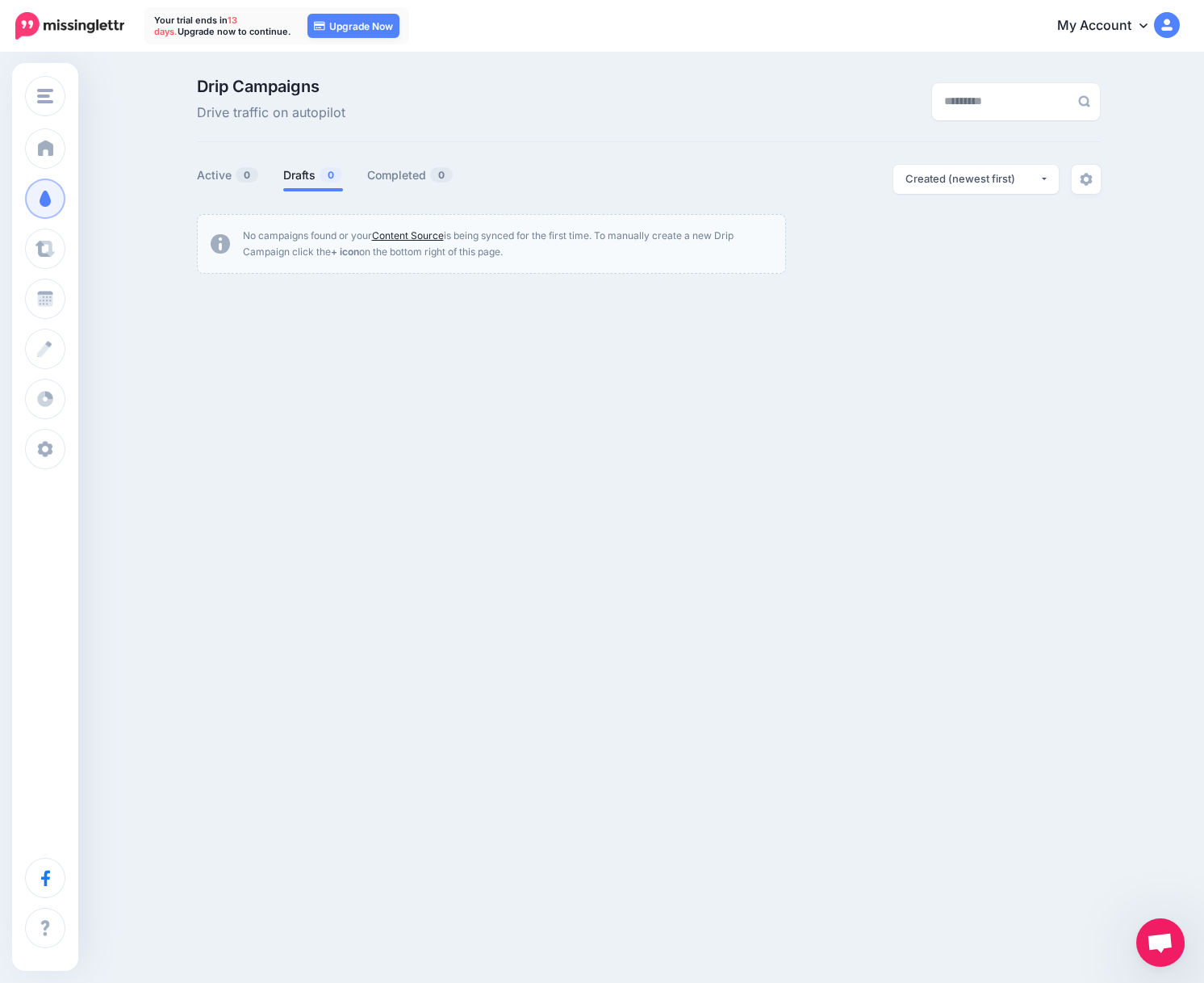
click at [434, 238] on link "Content Source" at bounding box center [408, 236] width 71 height 12
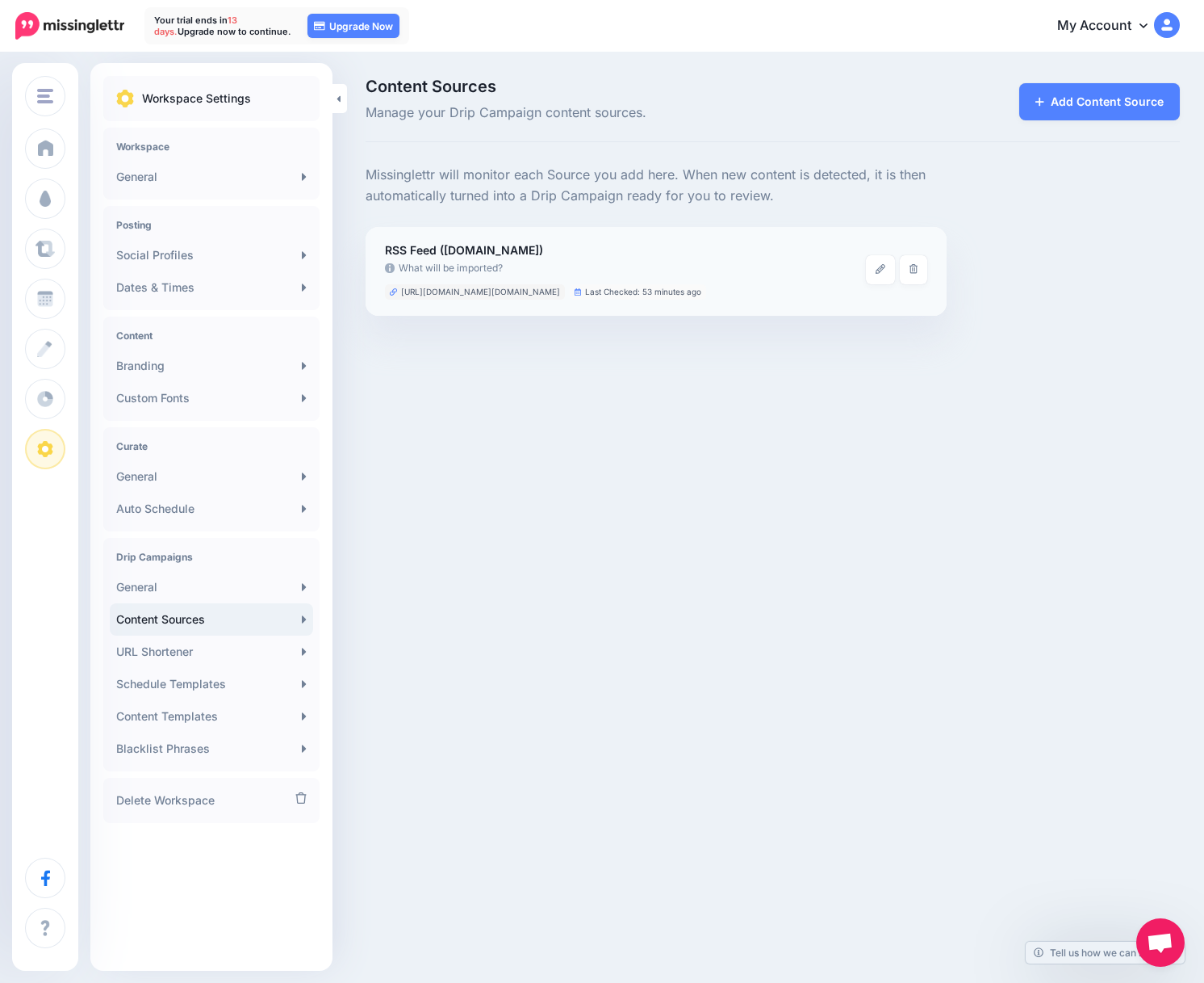
click at [520, 290] on span "[URL][DOMAIN_NAME][DOMAIN_NAME]" at bounding box center [480, 292] width 159 height 9
click at [1067, 99] on link "Add Content Source" at bounding box center [1099, 101] width 160 height 38
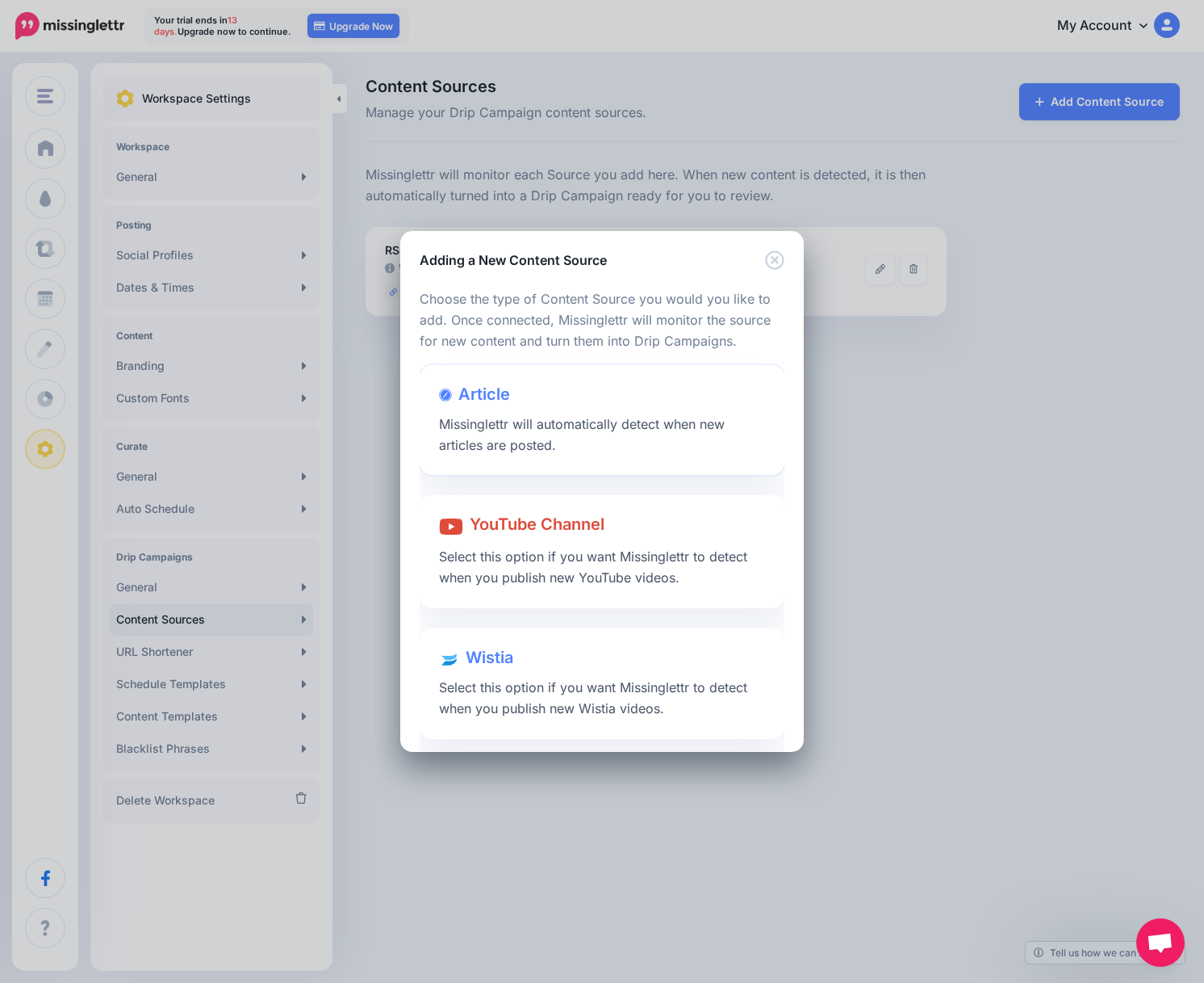
click at [584, 437] on div "Article Missinglettr will automatically detect when new articles are posted." at bounding box center [602, 420] width 364 height 111
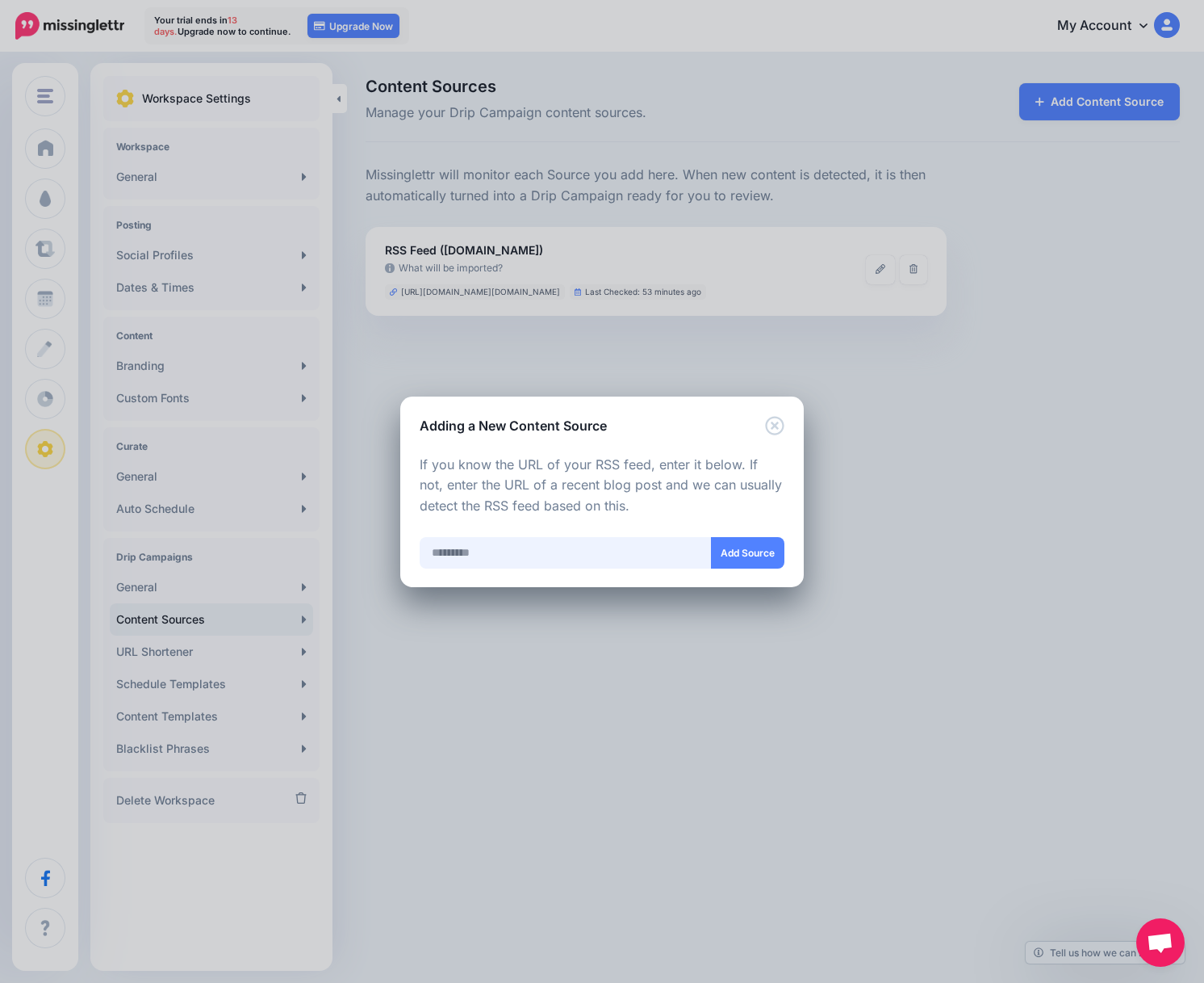
click at [505, 538] on input "text" at bounding box center [565, 553] width 292 height 31
paste input "**********"
type input "**********"
click at [734, 543] on button "Add Source" at bounding box center [748, 553] width 73 height 31
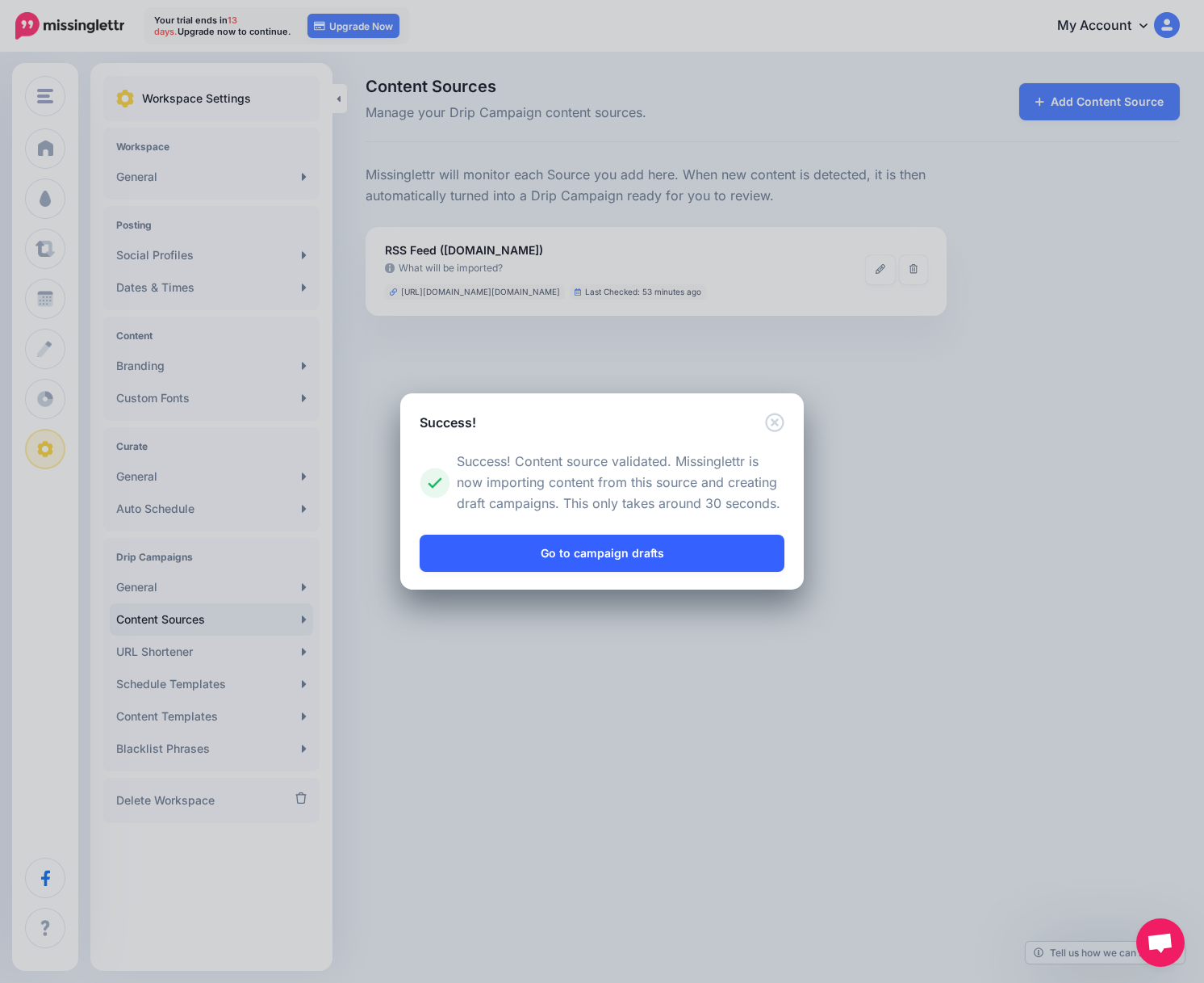
click at [634, 554] on link "Go to campaign drafts" at bounding box center [602, 553] width 364 height 38
